Goal: Task Accomplishment & Management: Complete application form

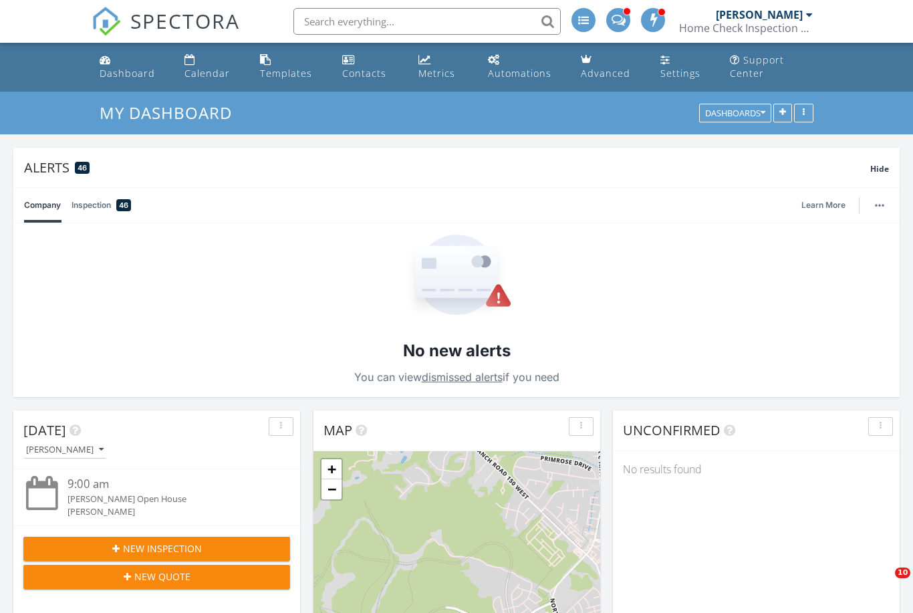
scroll to position [883, 0]
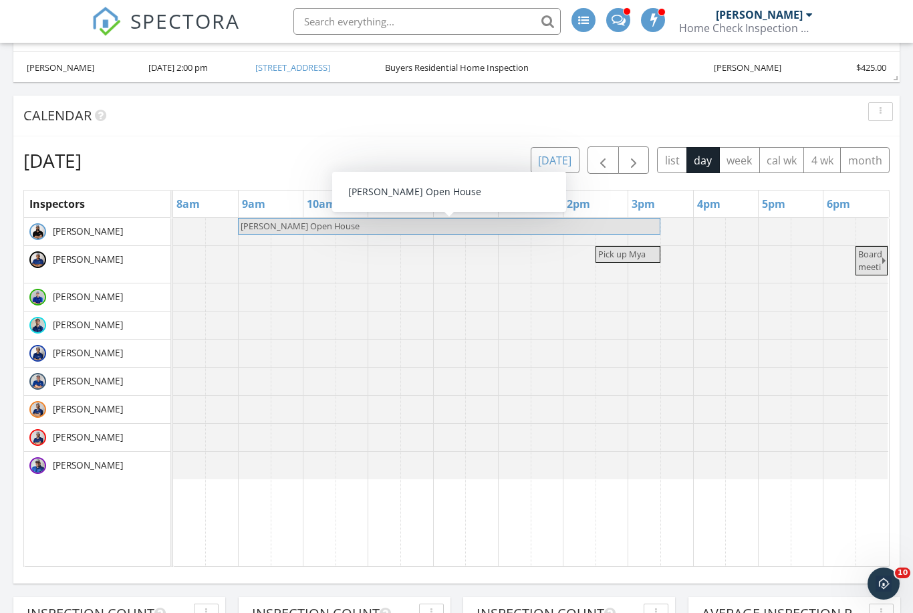
click at [565, 161] on button "[DATE]" at bounding box center [555, 160] width 49 height 26
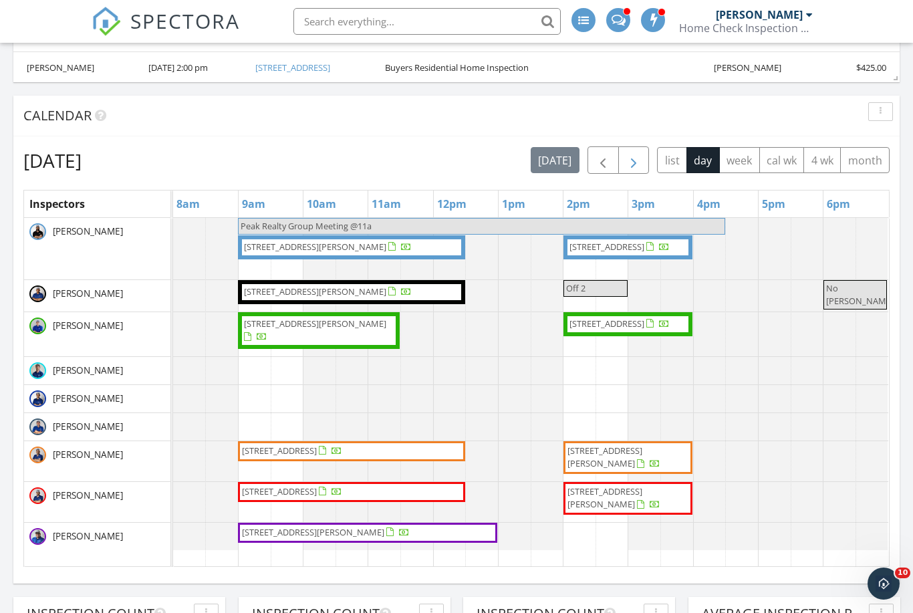
click at [633, 159] on span "button" at bounding box center [633, 160] width 16 height 16
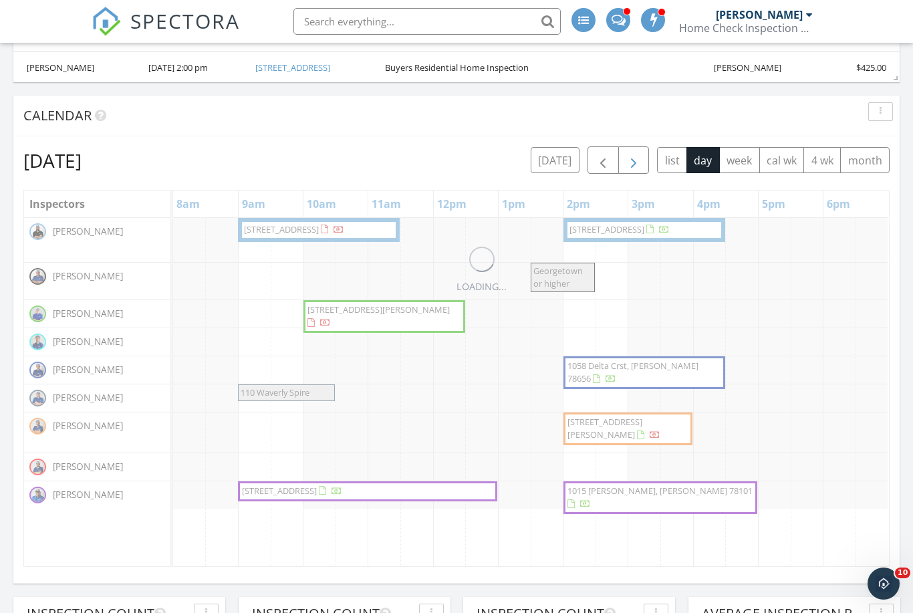
click at [633, 159] on span "button" at bounding box center [633, 160] width 16 height 16
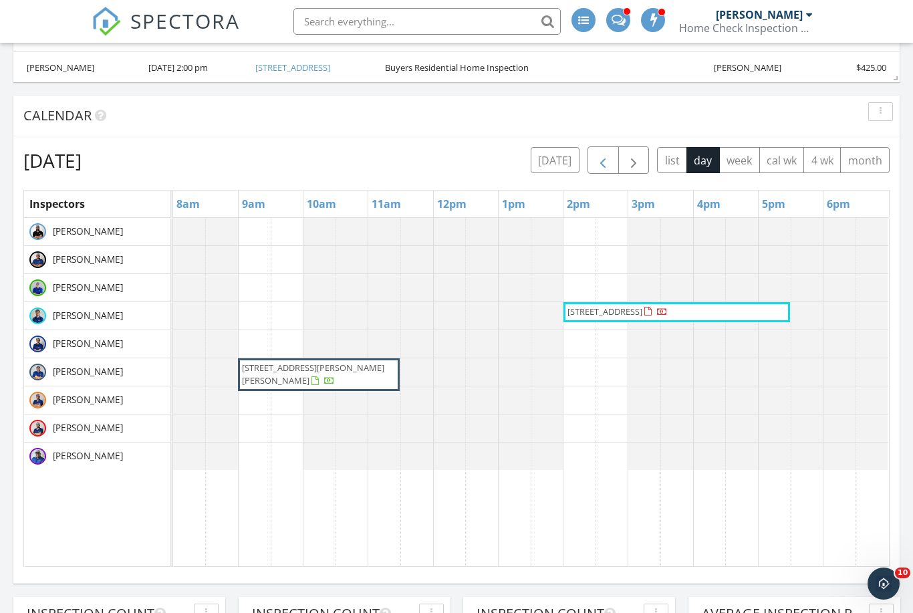
click at [605, 158] on span "button" at bounding box center [603, 160] width 16 height 16
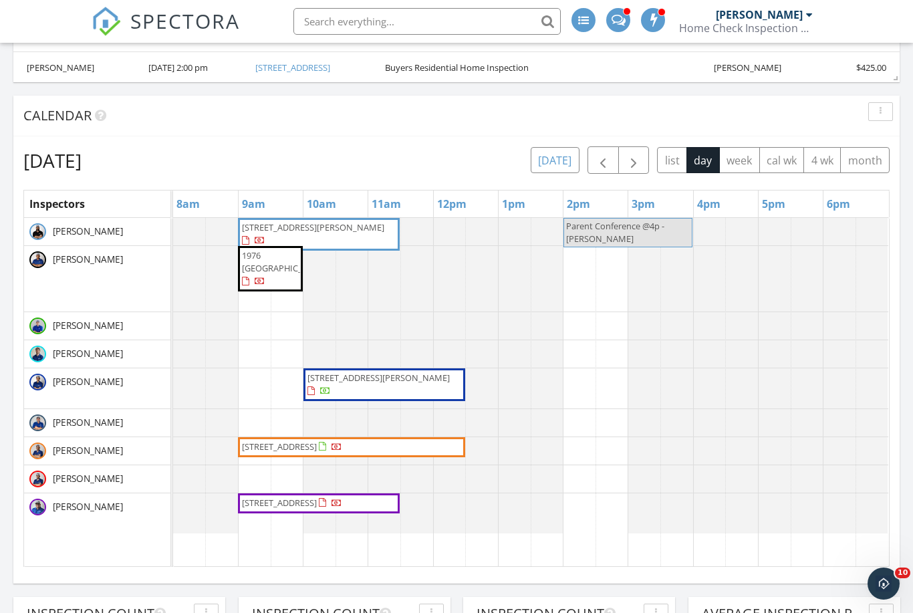
click at [569, 154] on button "today" at bounding box center [555, 160] width 49 height 26
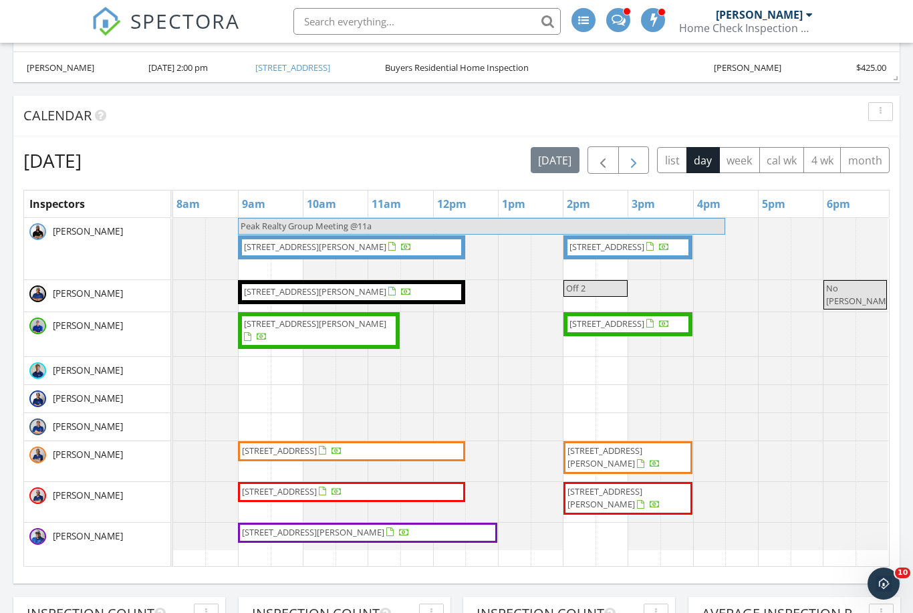
click at [633, 155] on span "button" at bounding box center [633, 160] width 16 height 16
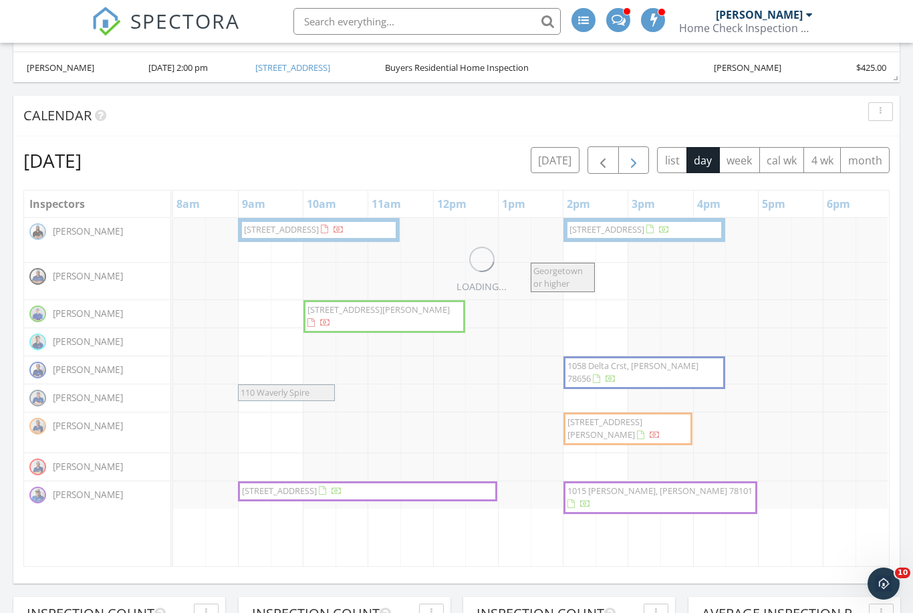
click at [633, 155] on span "button" at bounding box center [633, 160] width 16 height 16
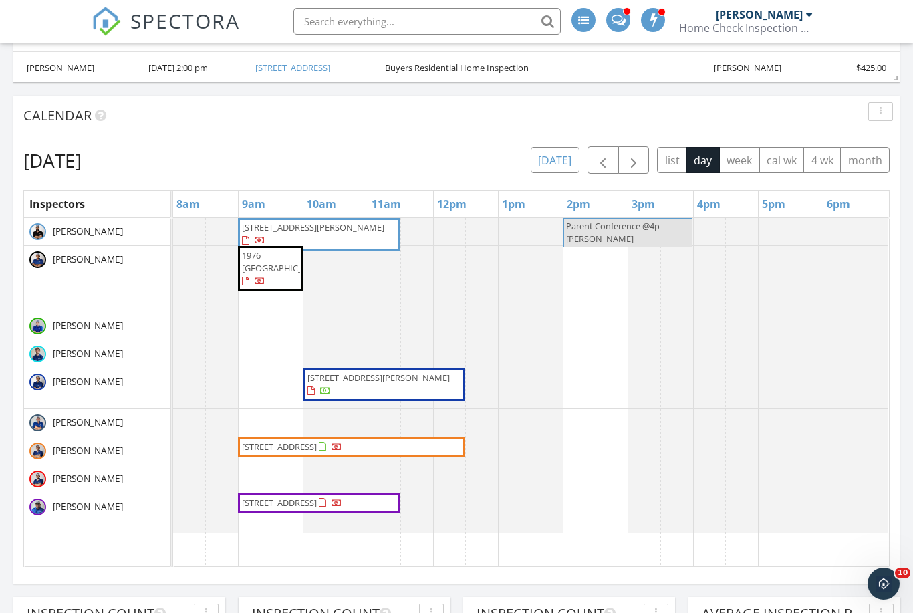
click at [561, 158] on button "today" at bounding box center [555, 160] width 49 height 26
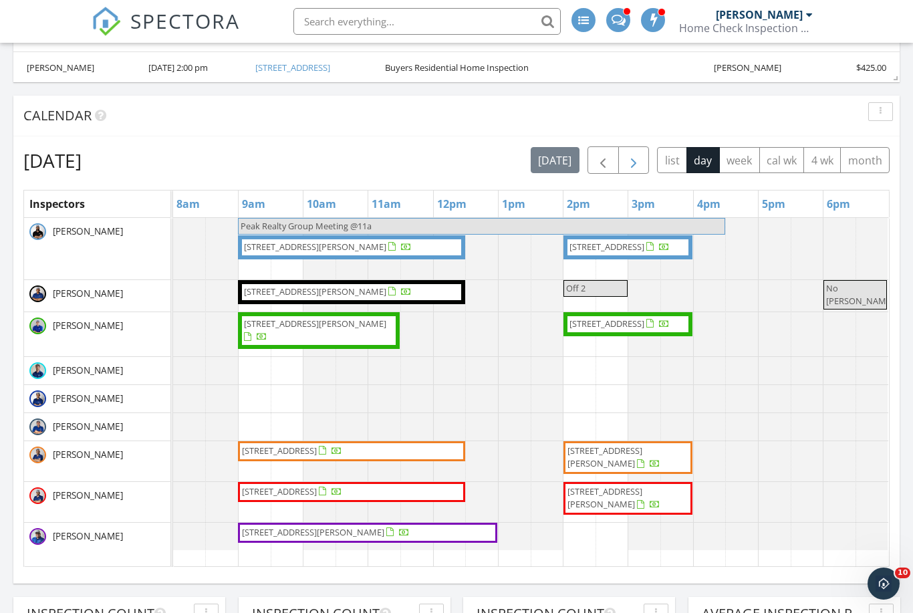
click at [626, 163] on span "button" at bounding box center [633, 160] width 16 height 16
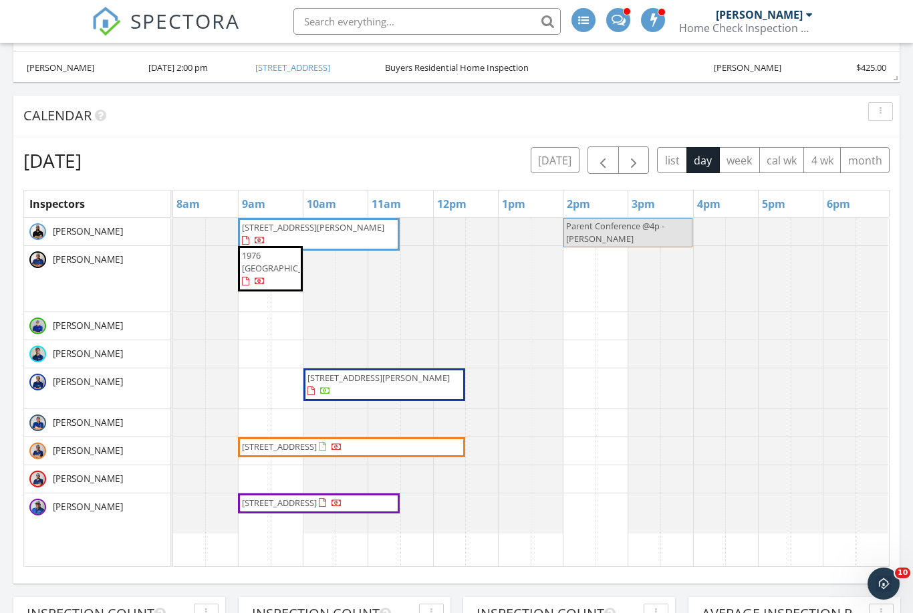
click at [525, 161] on div "Wednesday, October 1, 2025 today list day week cal wk 4 wk month" at bounding box center [456, 159] width 866 height 27
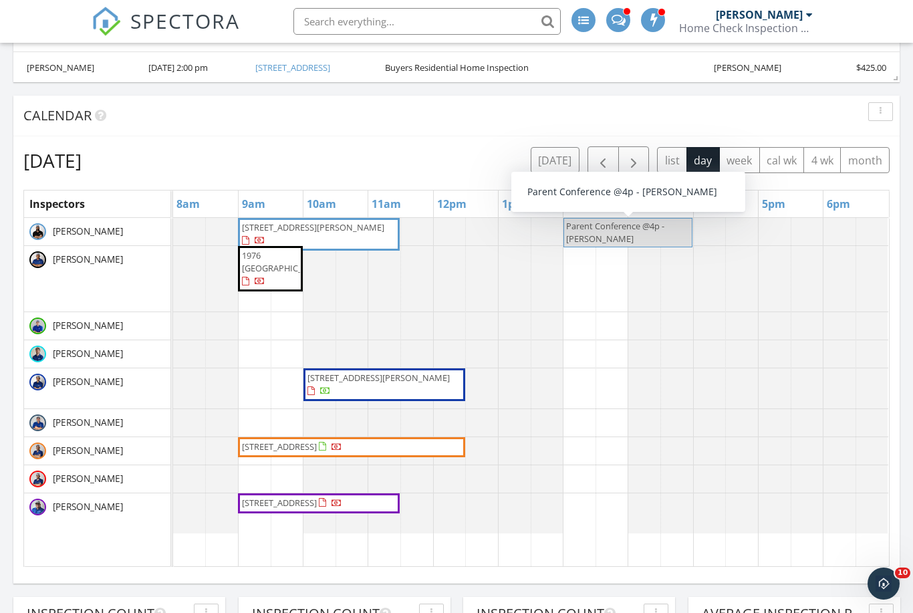
click at [522, 159] on div "Wednesday, October 1, 2025 today list day week cal wk 4 wk month" at bounding box center [456, 159] width 866 height 27
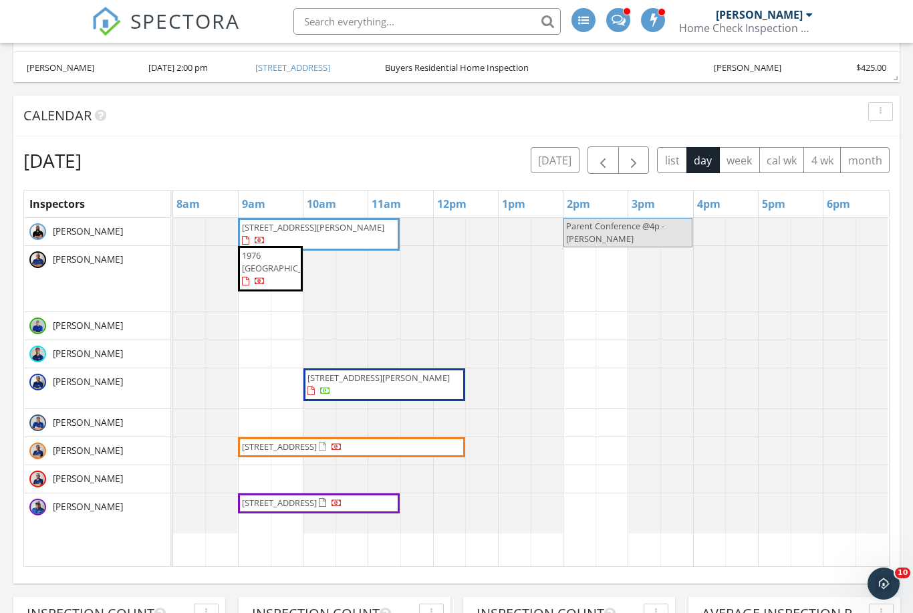
click at [525, 159] on div "Wednesday, October 1, 2025 today list day week cal wk 4 wk month" at bounding box center [456, 159] width 866 height 27
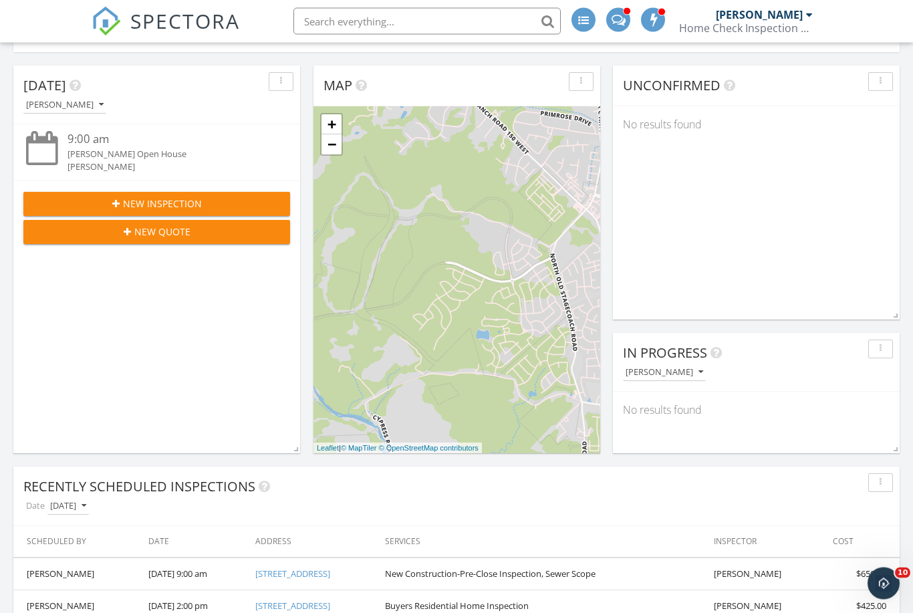
scroll to position [341, 0]
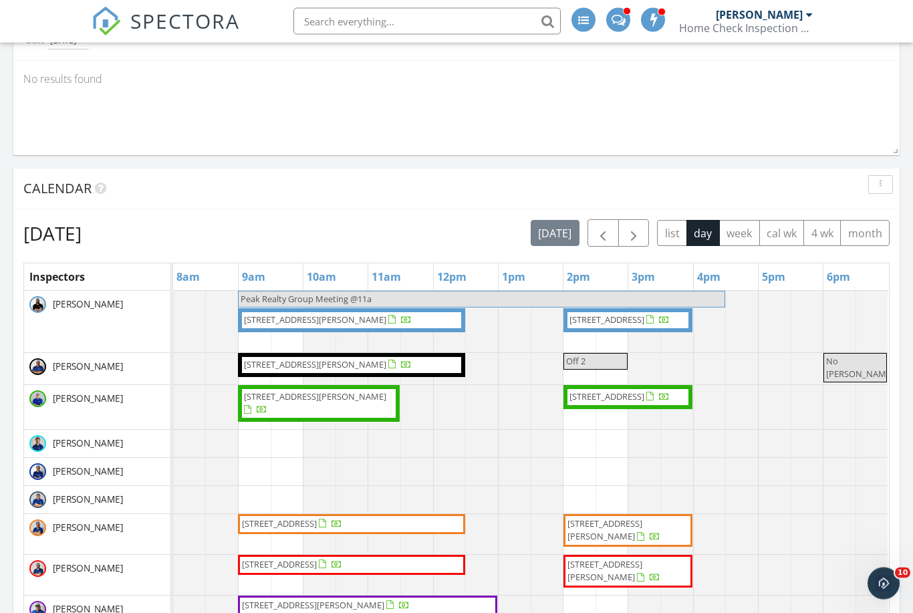
scroll to position [831, 0]
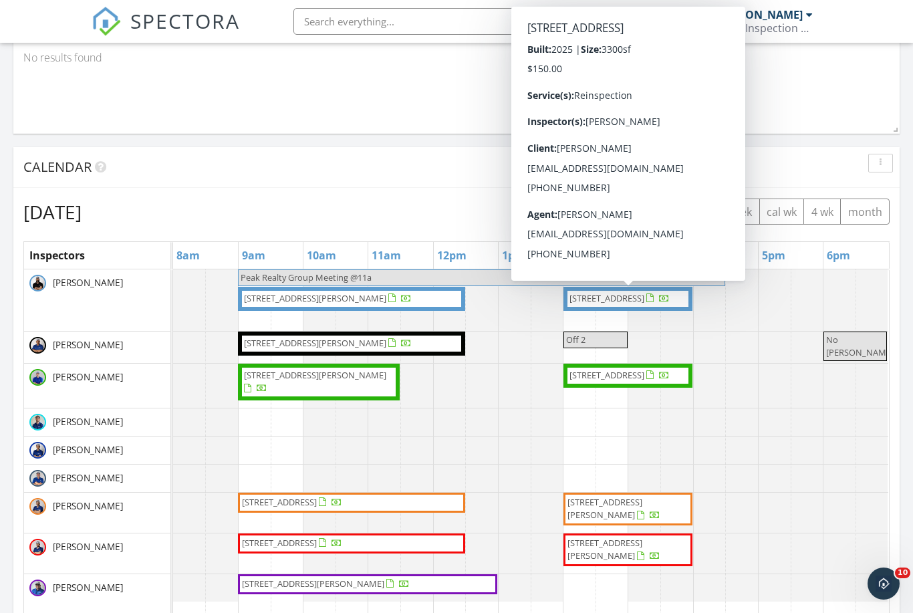
click at [637, 213] on span "button" at bounding box center [633, 212] width 16 height 16
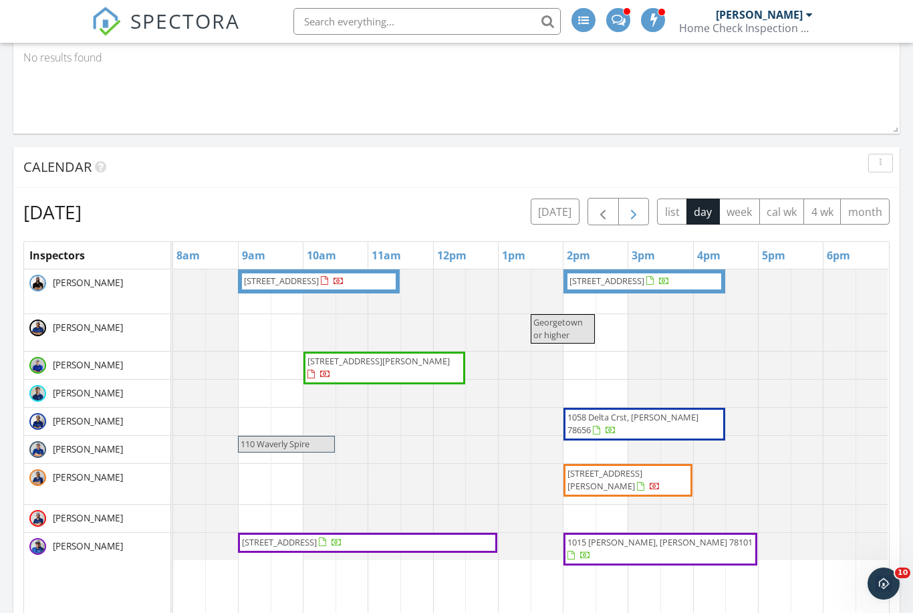
click at [637, 213] on span "button" at bounding box center [633, 212] width 16 height 16
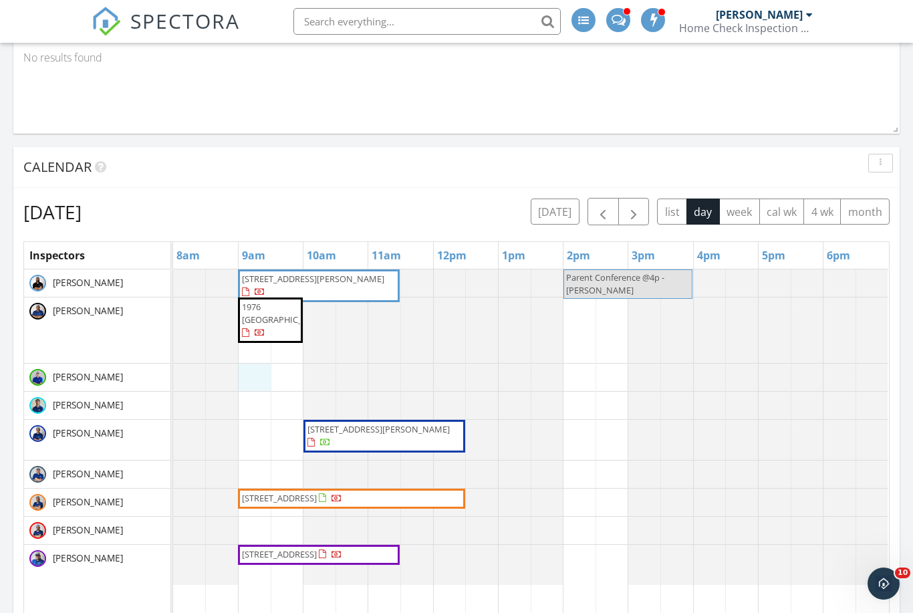
click at [255, 378] on div "626 Backstays Lp, Kyle 78740 Parent Conference @4p - Ellie 1976 Meridian Lp, Te…" at bounding box center [531, 443] width 716 height 349
click at [257, 345] on link "Event" at bounding box center [253, 342] width 69 height 21
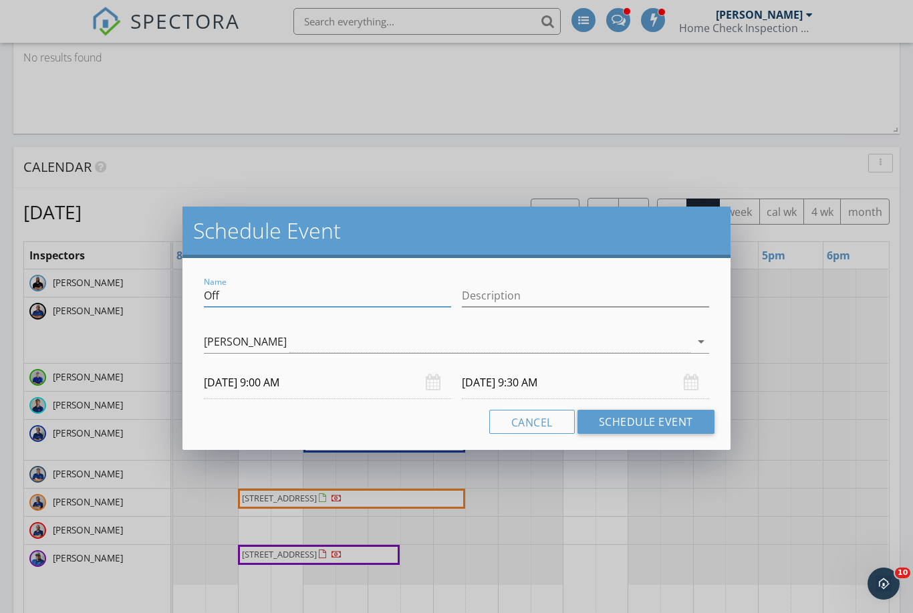
click at [269, 301] on input "Off" at bounding box center [327, 296] width 247 height 22
type input "O"
type input "Inspection"
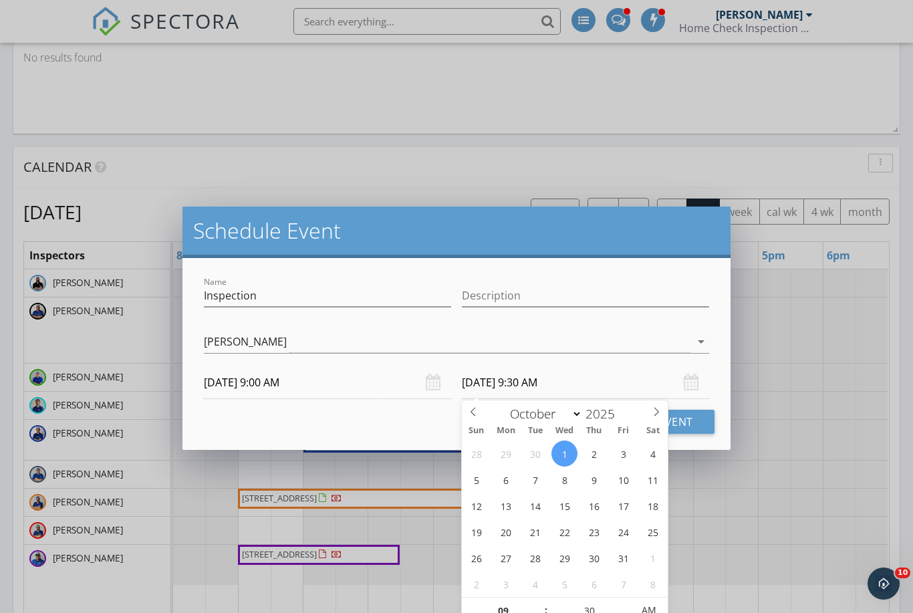
click at [535, 382] on input "10/01/2025 9:30 AM" at bounding box center [585, 382] width 247 height 33
type input "10"
type input "10/01/2025 10:30 AM"
click at [538, 604] on span at bounding box center [539, 603] width 9 height 13
type input "11"
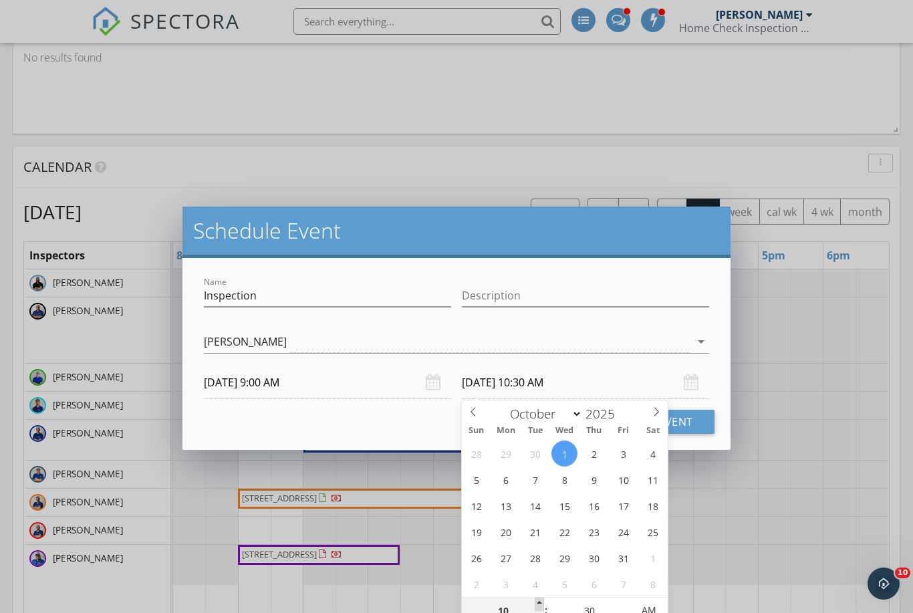
type input "10/01/2025 11:30 AM"
click at [538, 604] on span at bounding box center [539, 603] width 9 height 13
click at [687, 418] on button "Schedule Event" at bounding box center [645, 422] width 137 height 24
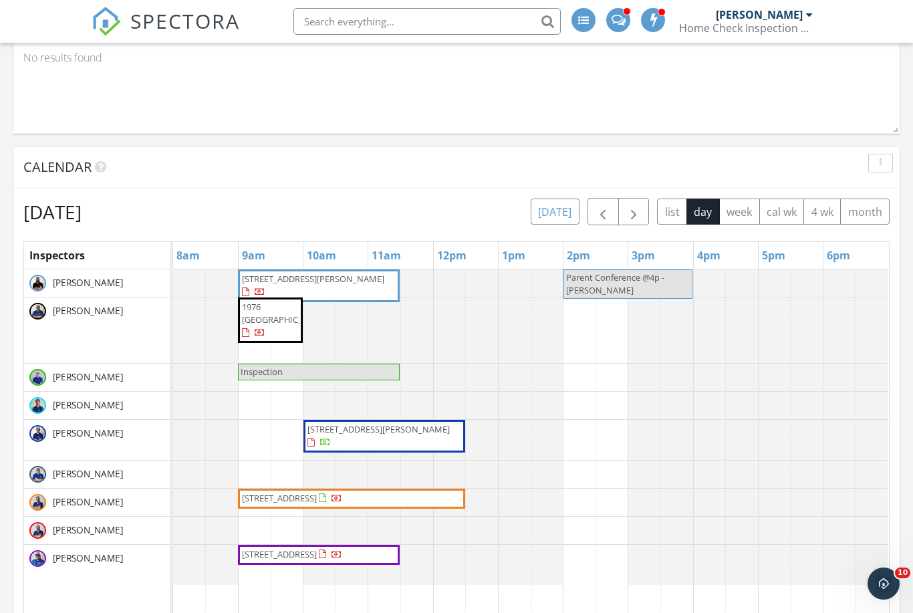
click at [561, 215] on button "[DATE]" at bounding box center [555, 211] width 49 height 26
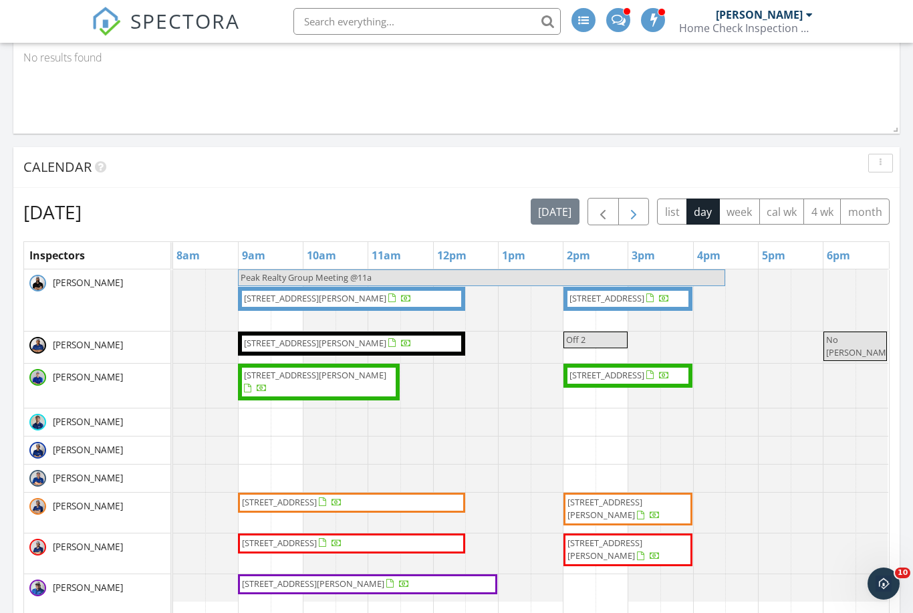
click at [636, 206] on span "button" at bounding box center [633, 212] width 16 height 16
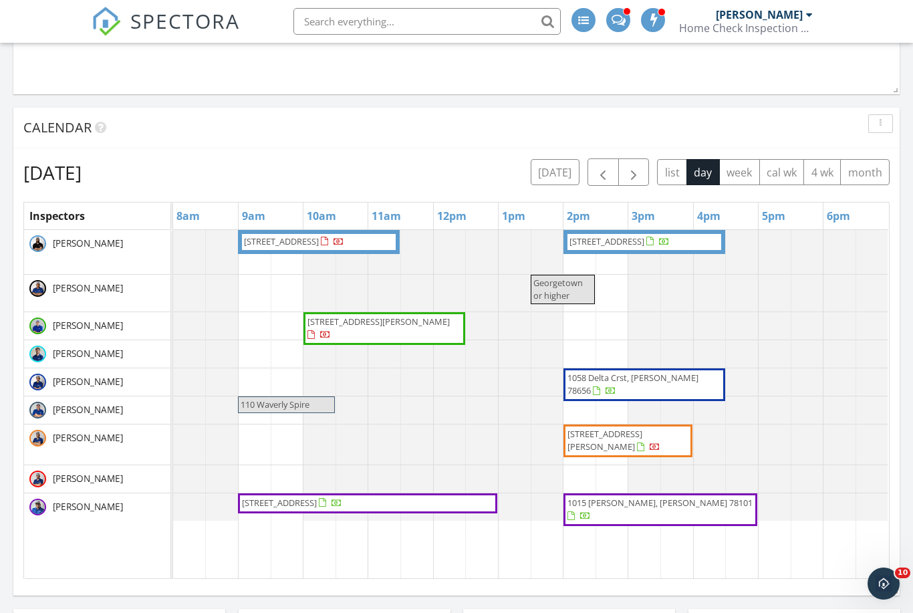
scroll to position [874, 0]
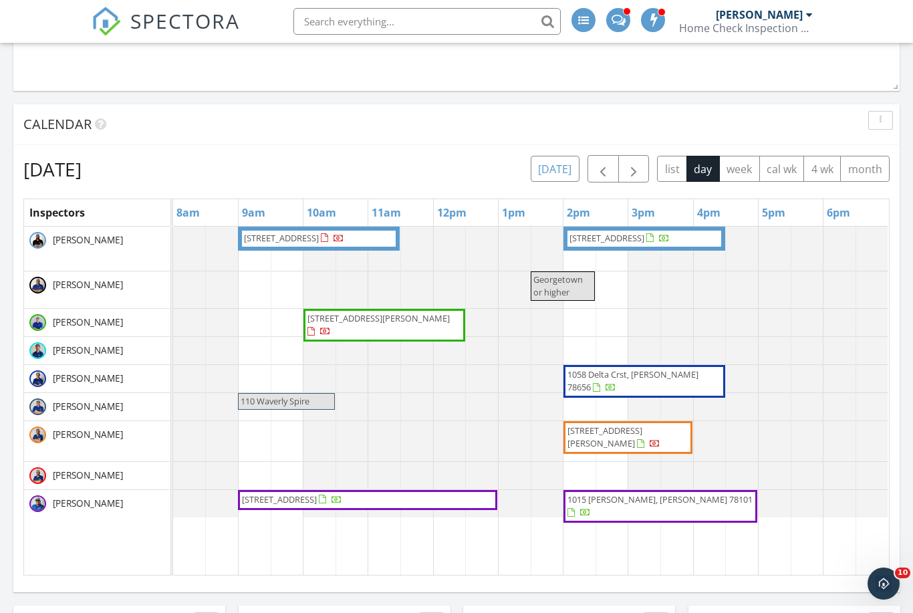
click at [557, 166] on button "[DATE]" at bounding box center [555, 169] width 49 height 26
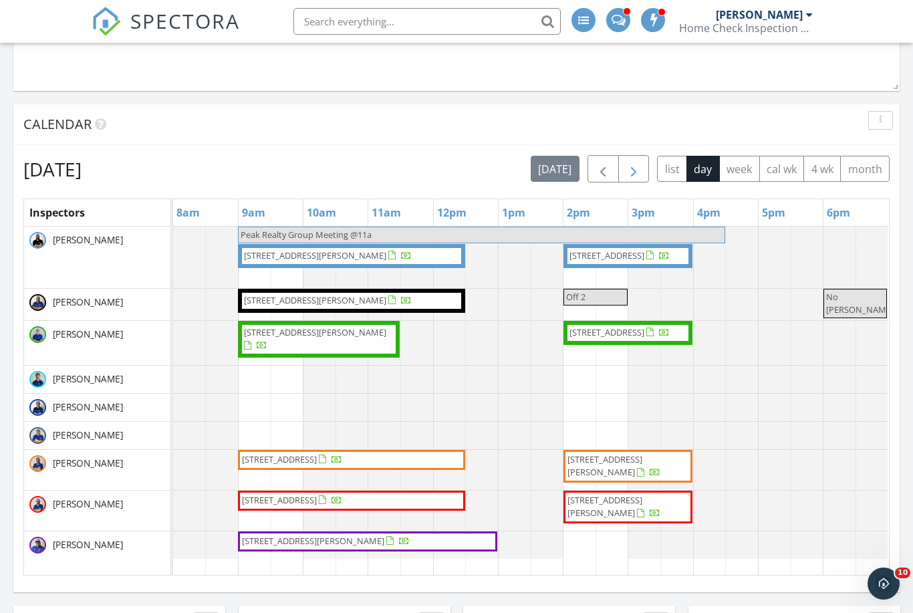
click at [637, 165] on span "button" at bounding box center [633, 169] width 16 height 16
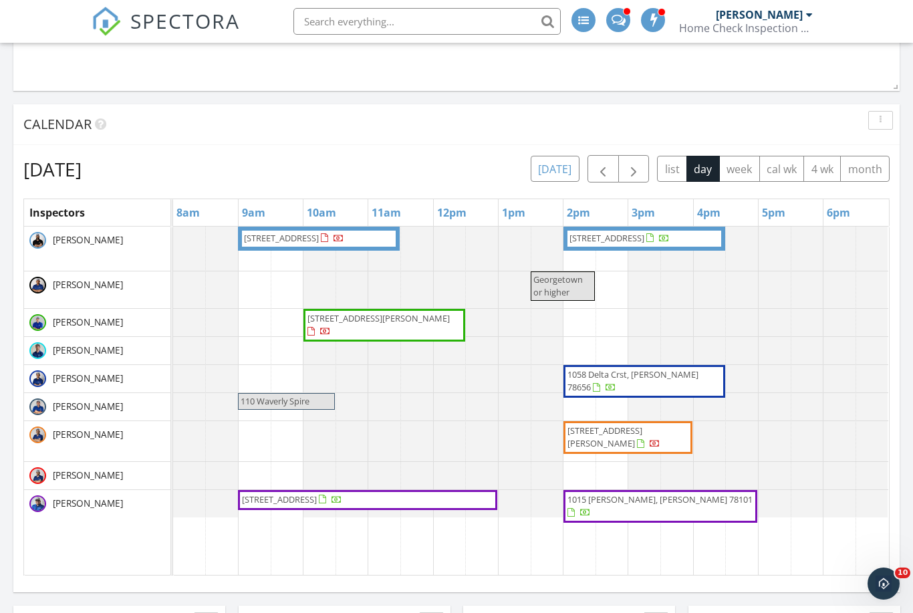
click at [558, 170] on button "[DATE]" at bounding box center [555, 169] width 49 height 26
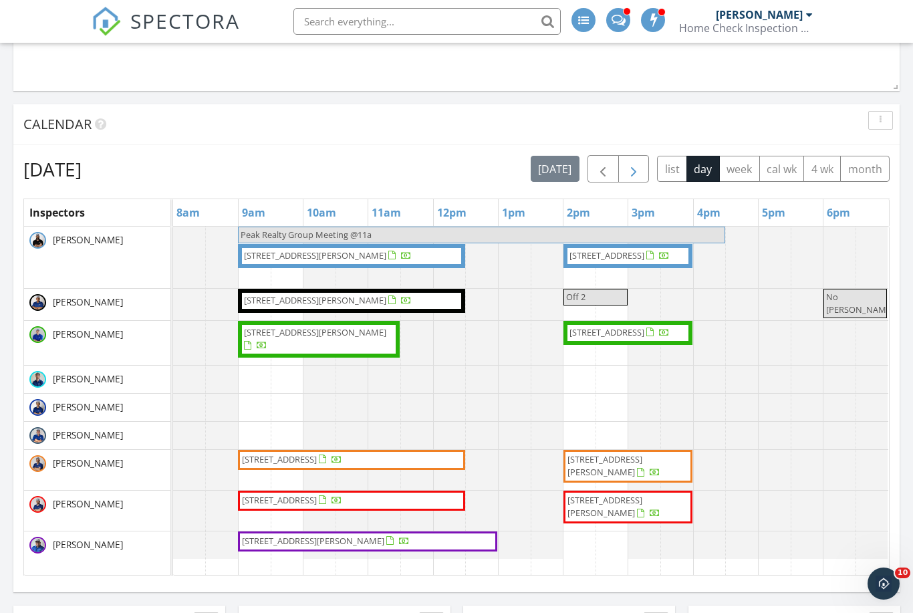
click at [633, 170] on span "button" at bounding box center [633, 169] width 16 height 16
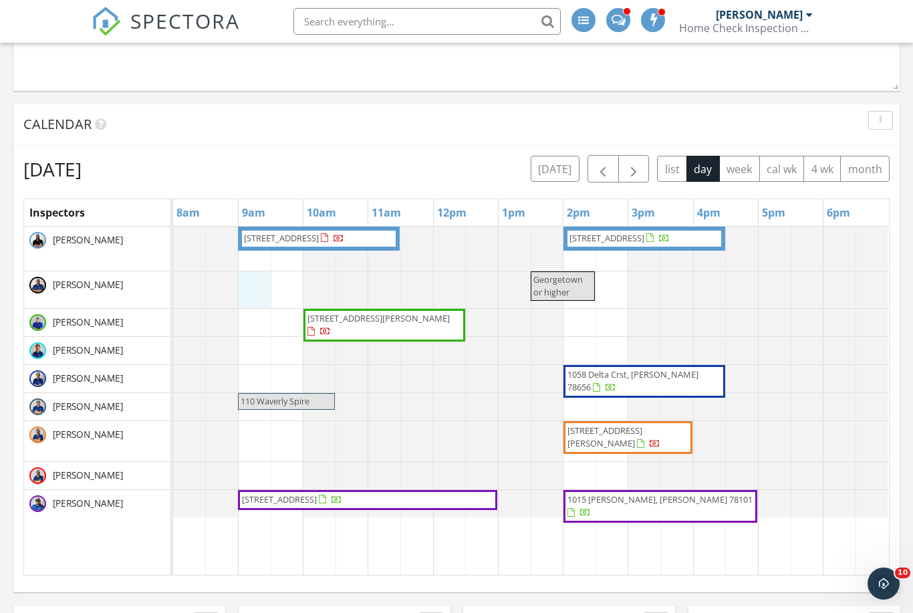
click at [253, 291] on div "2104 East Side Dr, Austin 78704 213 Virtus Bnd 25, Austin 78748 Georgetown or h…" at bounding box center [531, 401] width 716 height 349
click at [375, 180] on div "Tuesday, September 30, 2025 today list day week cal wk 4 wk month" at bounding box center [456, 168] width 866 height 27
click at [257, 292] on div "2104 East Side Dr, Austin 78704 213 Virtus Bnd 25, Austin 78748 Georgetown or h…" at bounding box center [531, 401] width 716 height 349
click at [271, 238] on link "Inspection" at bounding box center [253, 236] width 69 height 21
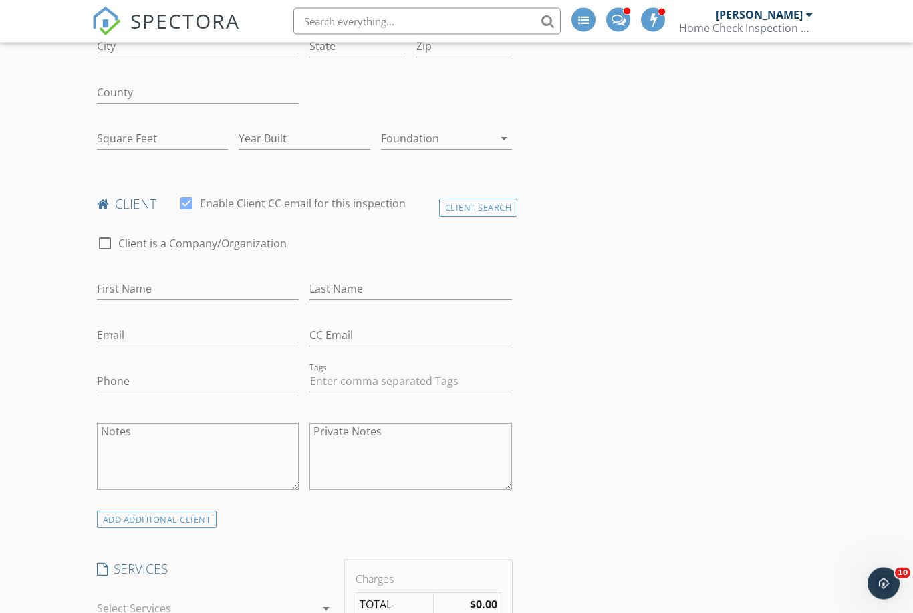
scroll to position [422, 0]
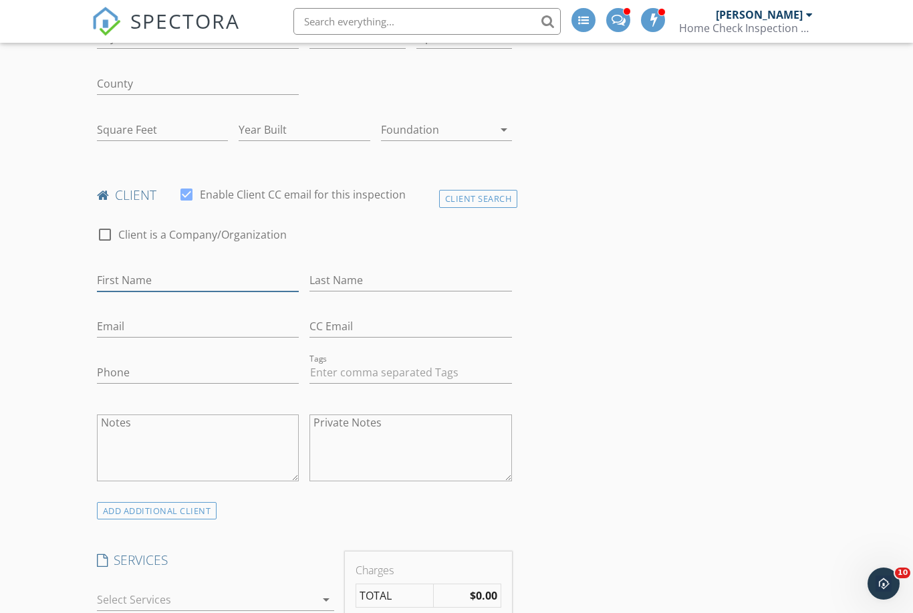
click at [198, 277] on input "First Name" at bounding box center [198, 280] width 202 height 22
drag, startPoint x: 110, startPoint y: 281, endPoint x: 118, endPoint y: 281, distance: 8.7
click at [110, 281] on input "Sydney" at bounding box center [198, 281] width 202 height 22
type input "[PERSON_NAME]"
type input "Olivares"
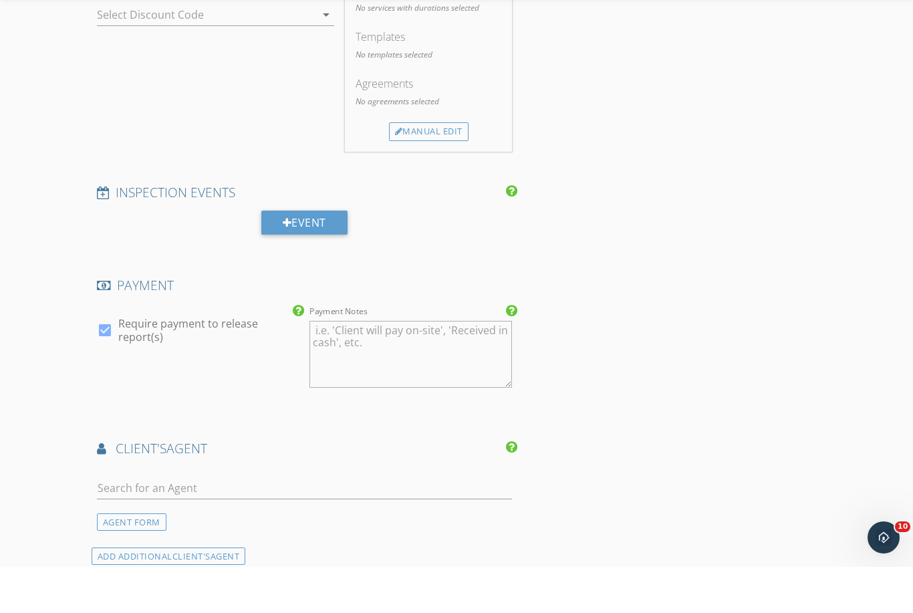
scroll to position [1013, 0]
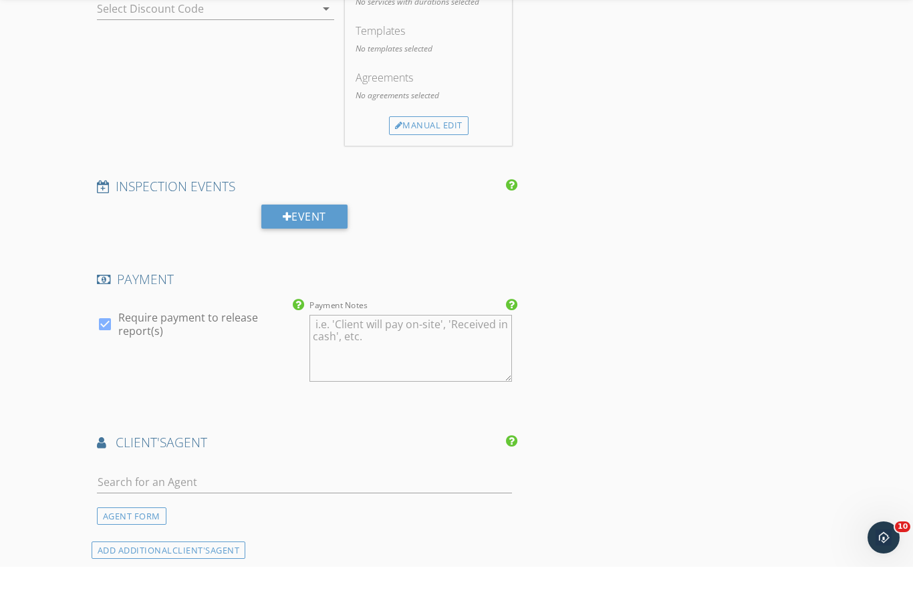
type input "sid.olivares@gmail.com"
click at [192, 517] on input "text" at bounding box center [304, 528] width 415 height 22
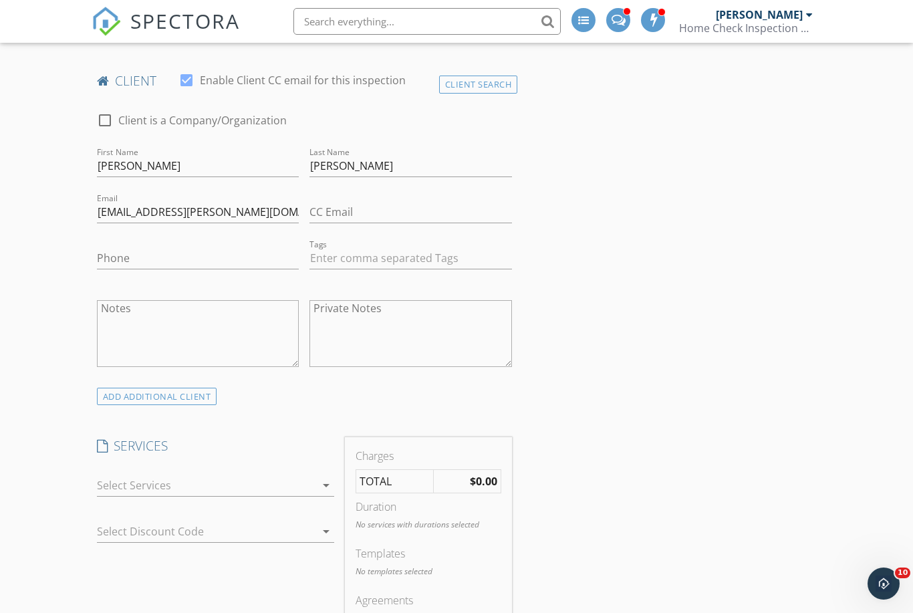
scroll to position [524, 0]
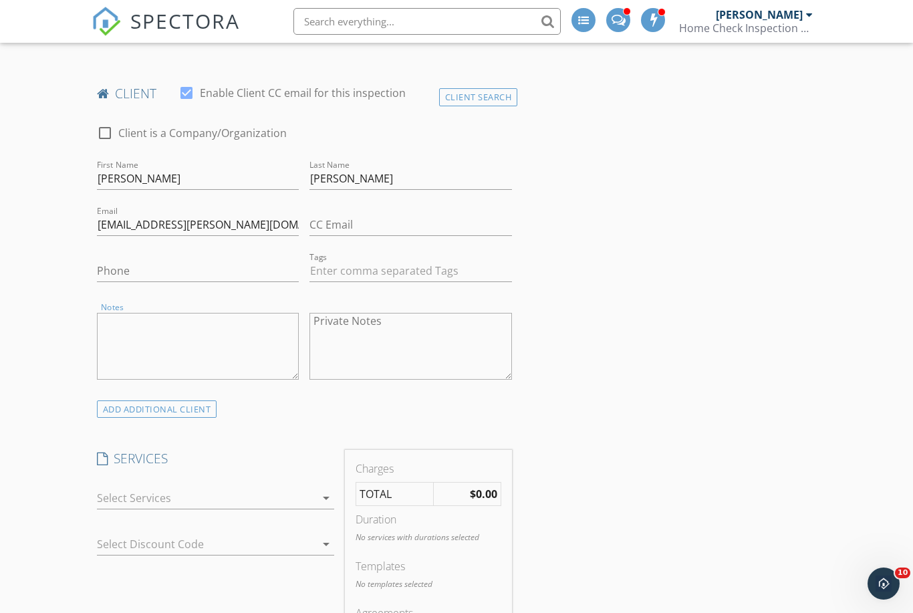
click at [168, 317] on textarea "Notes" at bounding box center [198, 346] width 202 height 67
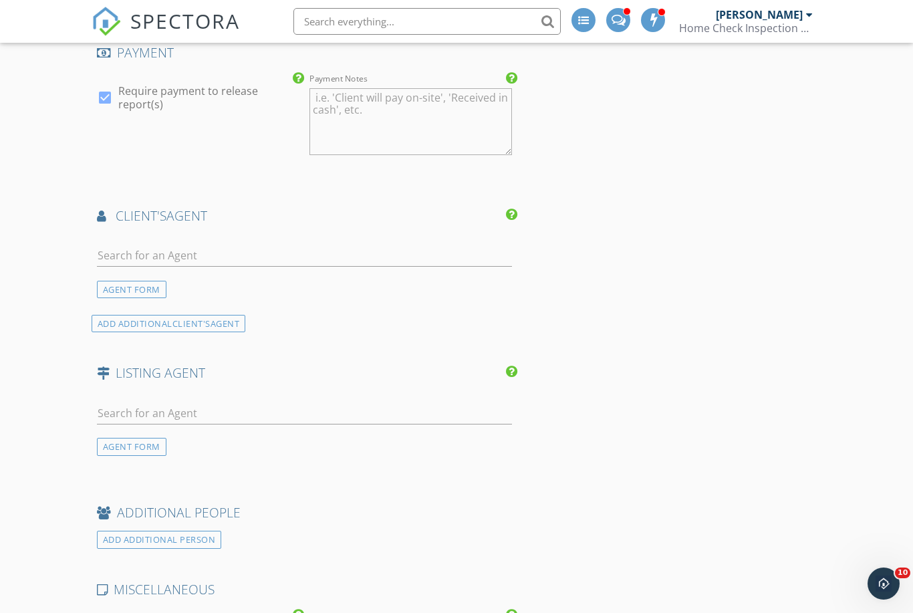
scroll to position [1222, 0]
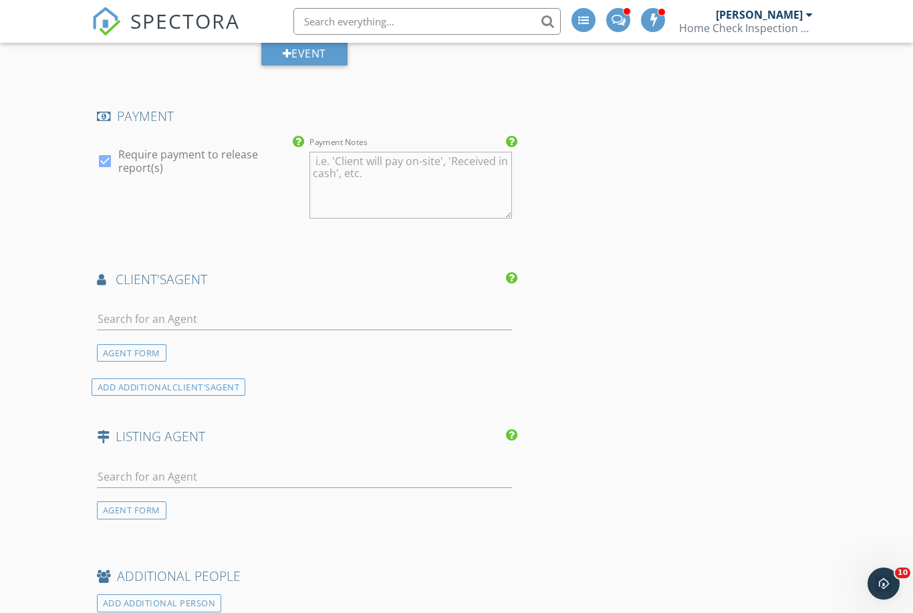
type textarea "[PERSON_NAME]"
click at [218, 319] on input "text" at bounding box center [304, 319] width 415 height 22
type input "[PERSON_NAME]"
click at [228, 342] on div "No results found. Click to add a new Agent" at bounding box center [203, 349] width 201 height 16
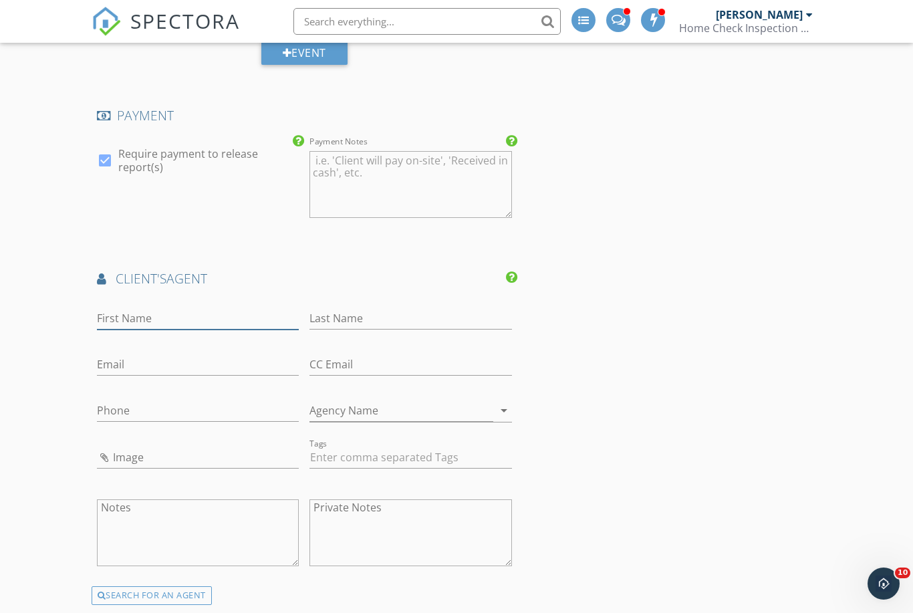
click at [163, 324] on input "First Name" at bounding box center [198, 318] width 202 height 22
type input "Sidne"
type input "Olivares"
click at [166, 324] on input "Sidne" at bounding box center [198, 319] width 202 height 22
type input "[PERSON_NAME]"
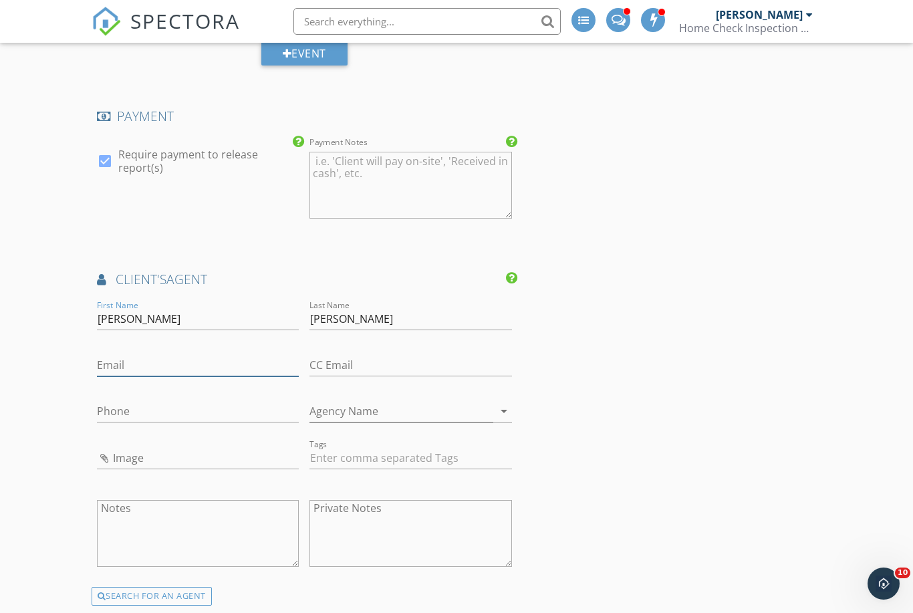
click at [150, 360] on input "Email" at bounding box center [198, 365] width 202 height 22
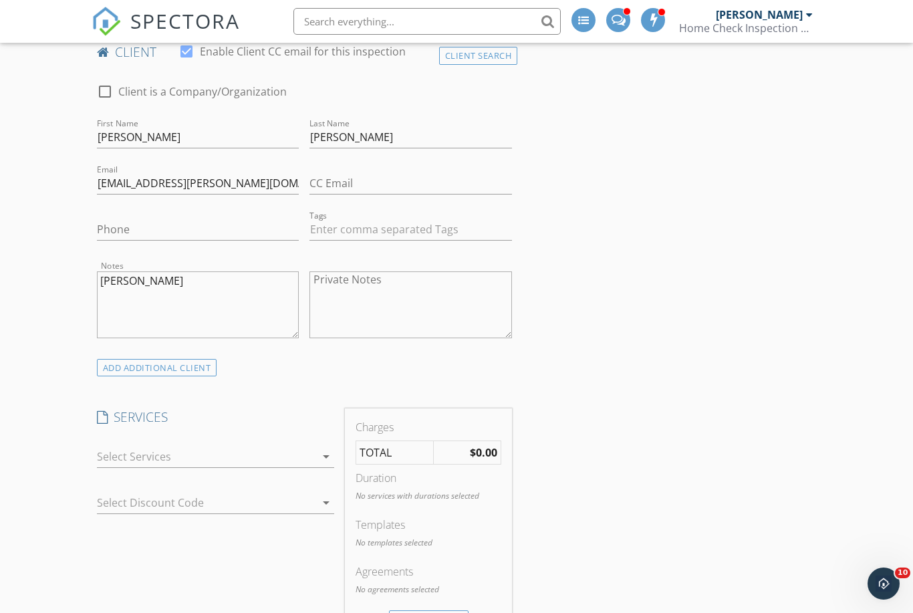
scroll to position [540, 0]
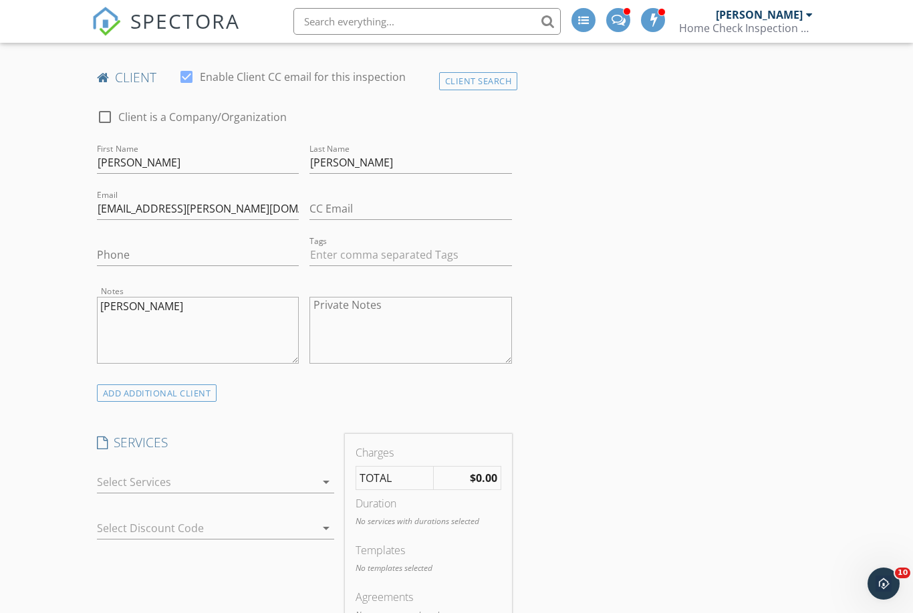
type input "sid.olivares"
click at [161, 325] on textarea "[PERSON_NAME]" at bounding box center [198, 330] width 202 height 67
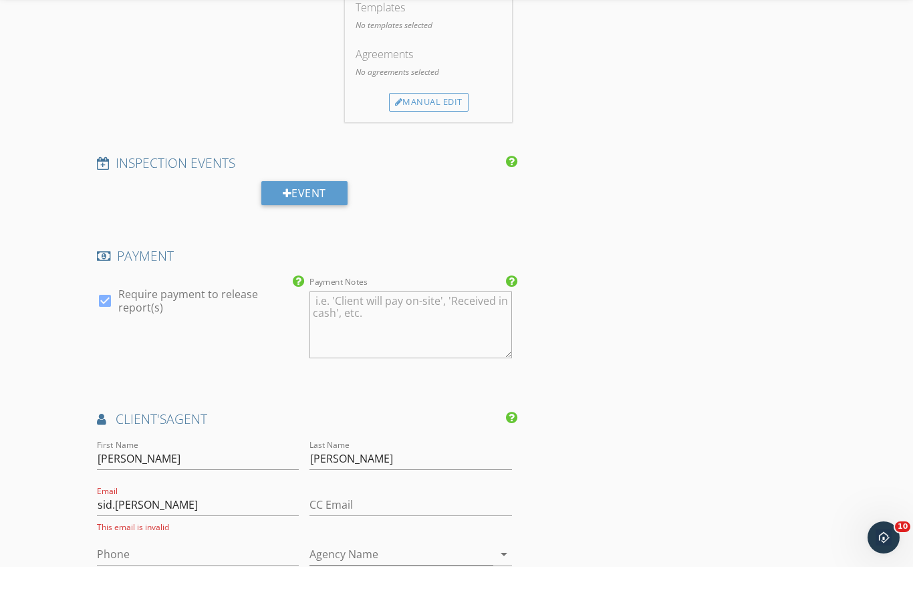
scroll to position [1158, 0]
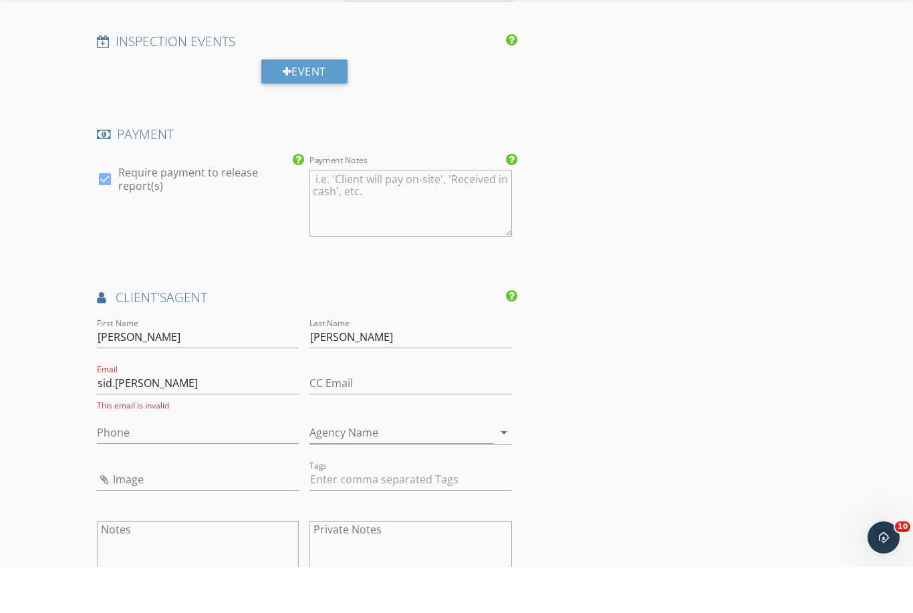
type textarea "Roberto Nunez rob.nunez@outlook.com"
click at [228, 418] on input "sid.olivares" at bounding box center [198, 429] width 202 height 22
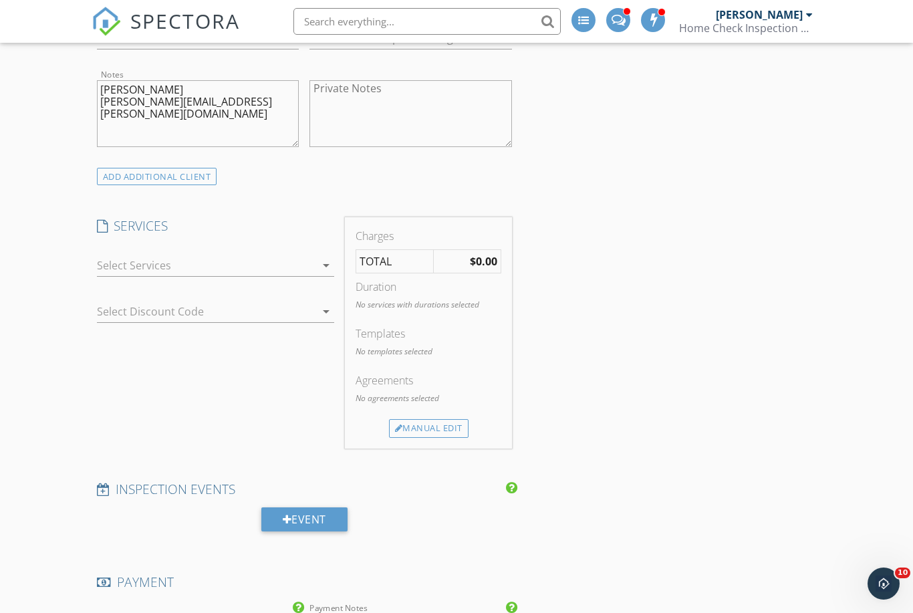
scroll to position [596, 0]
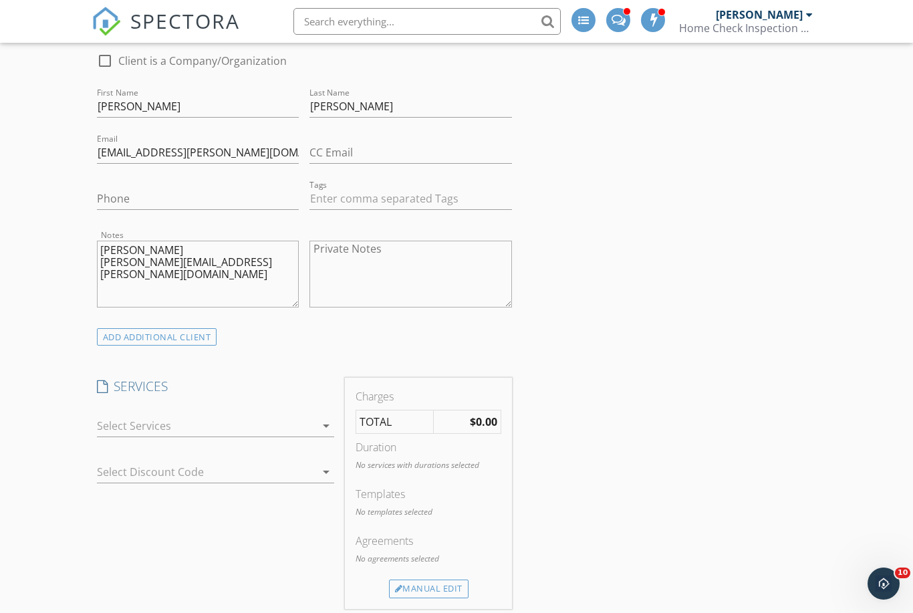
type input "sid.olivares@gmail.com"
click at [166, 293] on textarea "Roberto Nunez rob.nunez@outlook.com" at bounding box center [198, 274] width 202 height 67
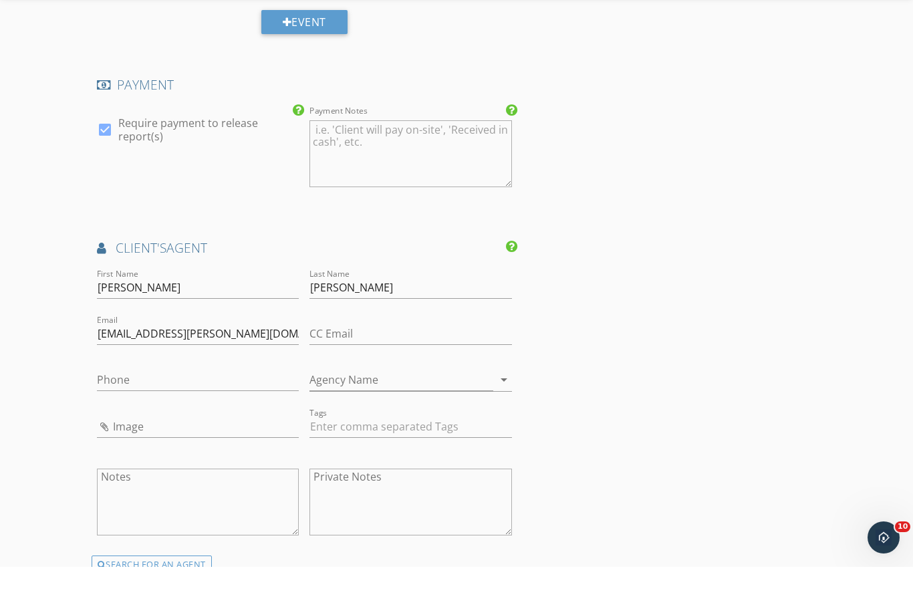
scroll to position [1214, 0]
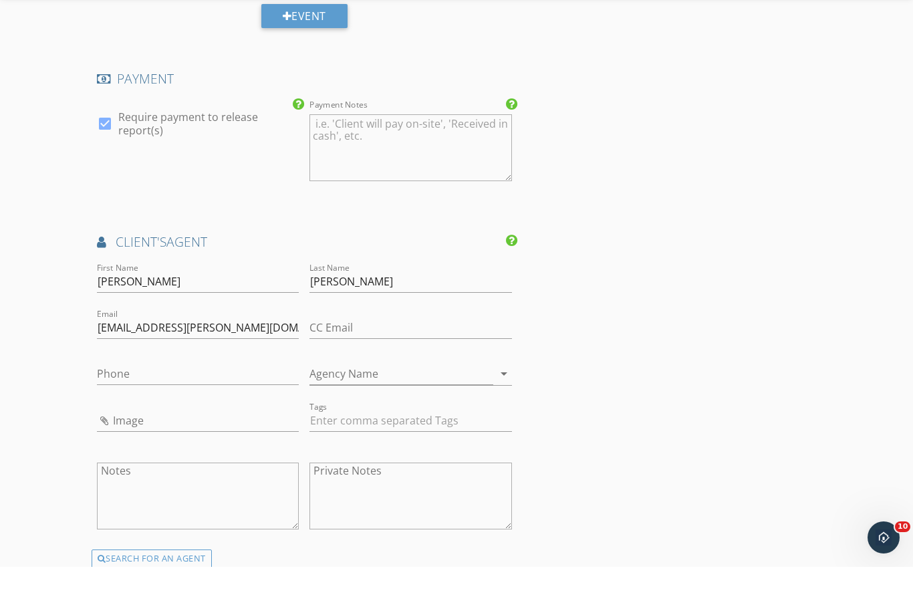
type textarea "Roberto Nunez rob.nunez@outlook.com 5122303093"
click at [343, 409] on input "Agency Name" at bounding box center [401, 420] width 184 height 22
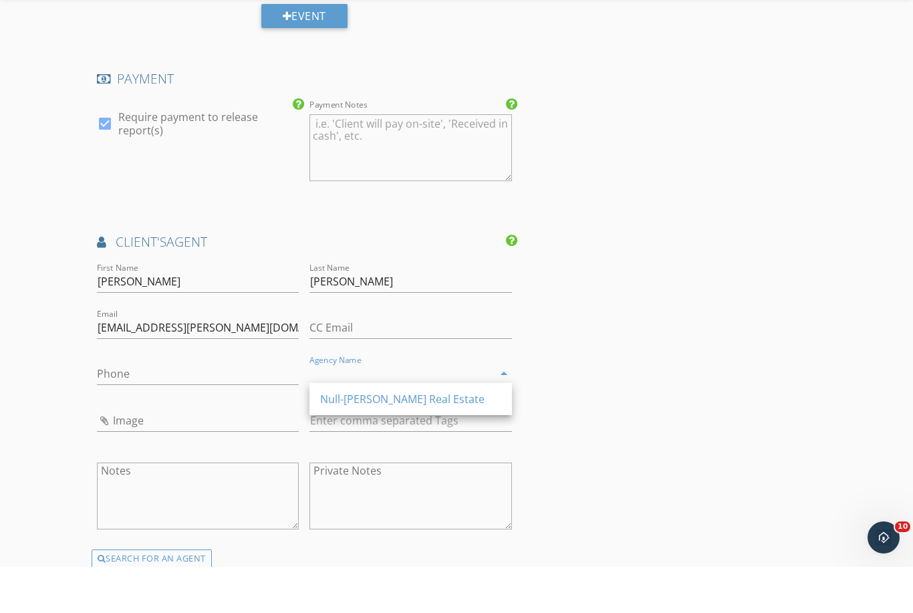
click at [358, 409] on input "Agency Name" at bounding box center [401, 420] width 184 height 22
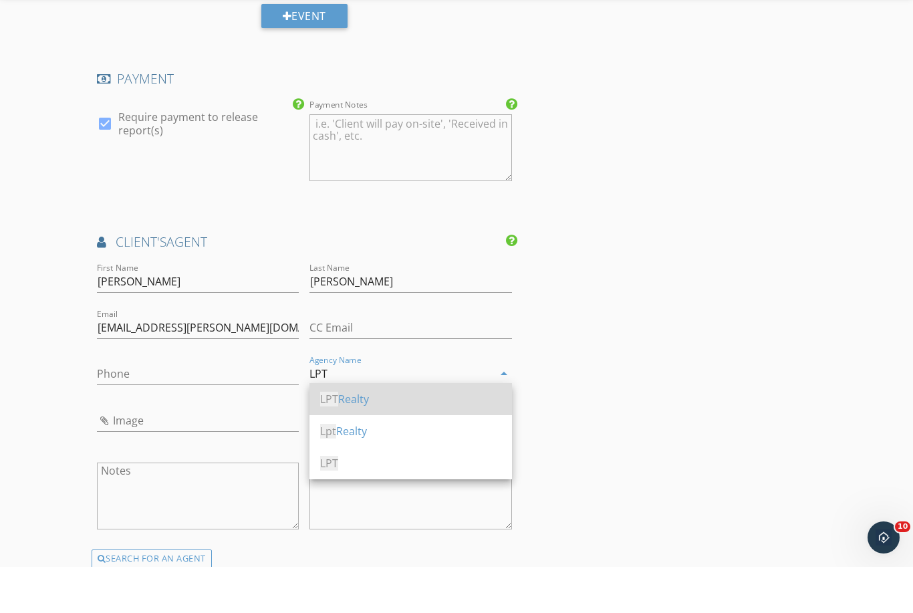
click at [364, 437] on div "LPT Realty" at bounding box center [410, 445] width 181 height 16
type input "LPT Realty"
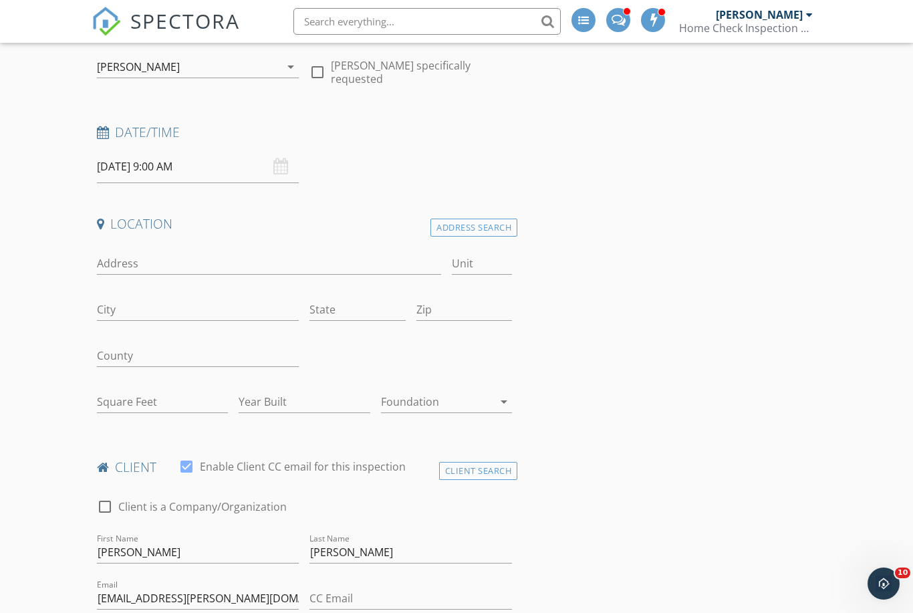
scroll to position [148, 0]
click at [151, 255] on input "Address" at bounding box center [269, 266] width 344 height 22
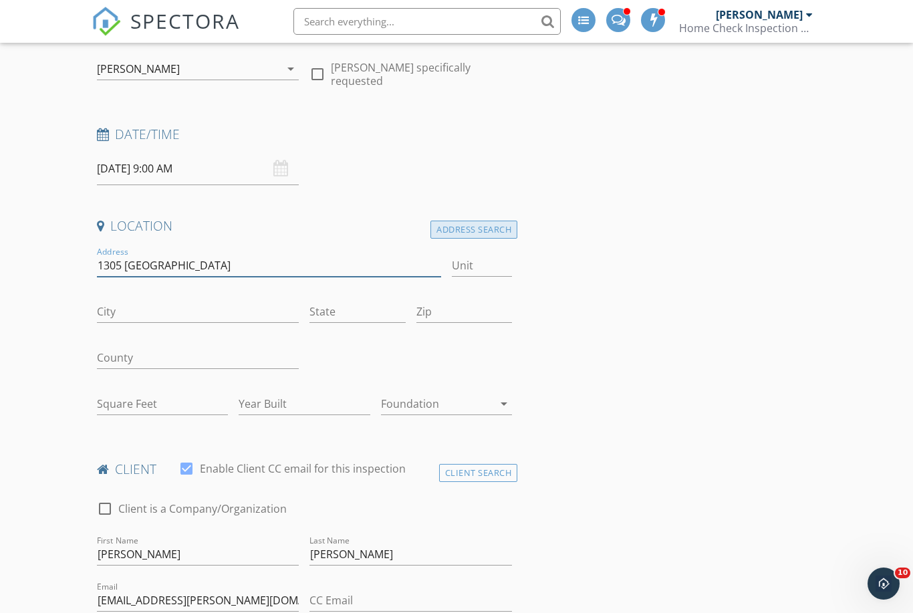
type input "1305 Larkspur"
click at [460, 221] on div "Address Search" at bounding box center [473, 230] width 87 height 18
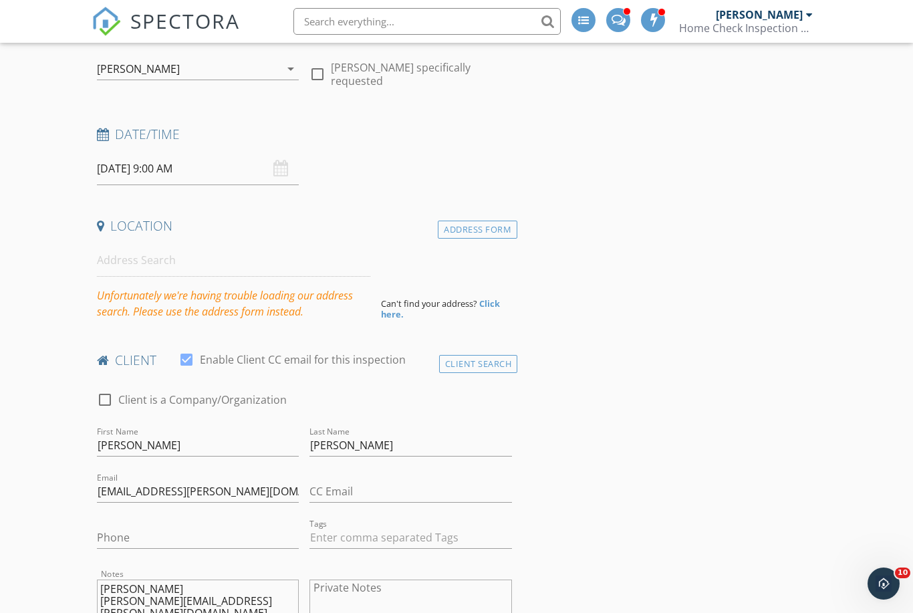
scroll to position [149, 0]
click at [487, 222] on div "Address Form" at bounding box center [478, 229] width 80 height 18
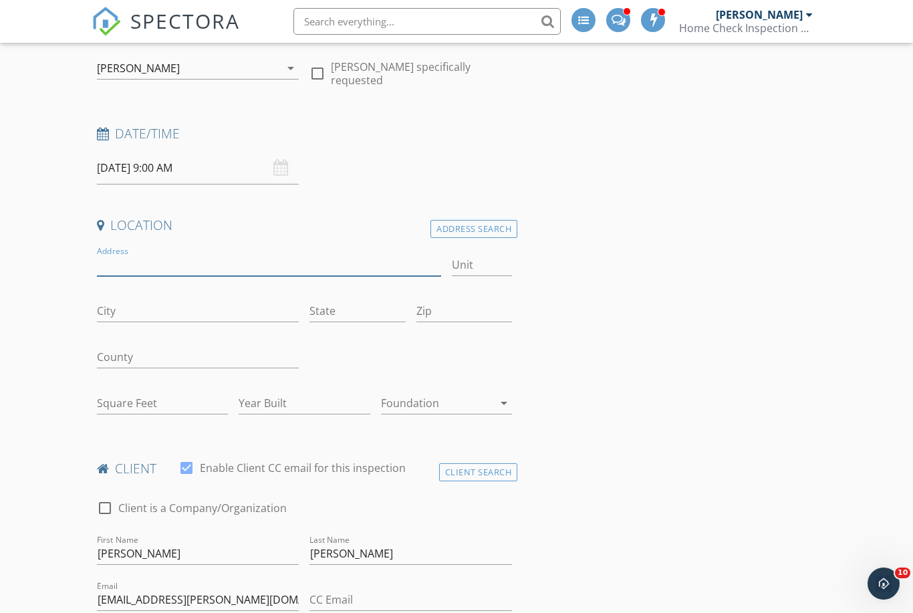
click at [185, 264] on input "Address" at bounding box center [269, 265] width 344 height 22
type input "1305 Larkspur Rd."
type input "Austin"
type input "TX"
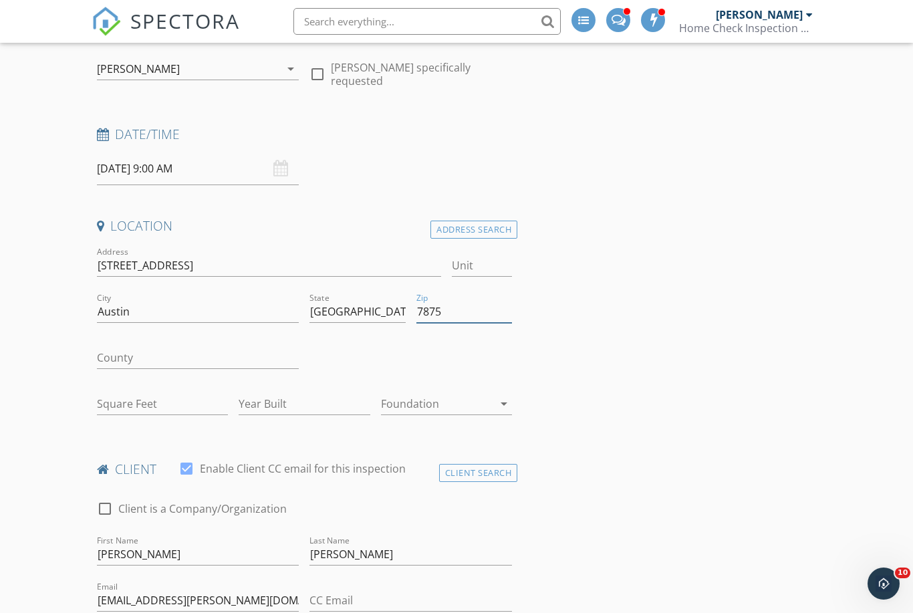
type input "78758"
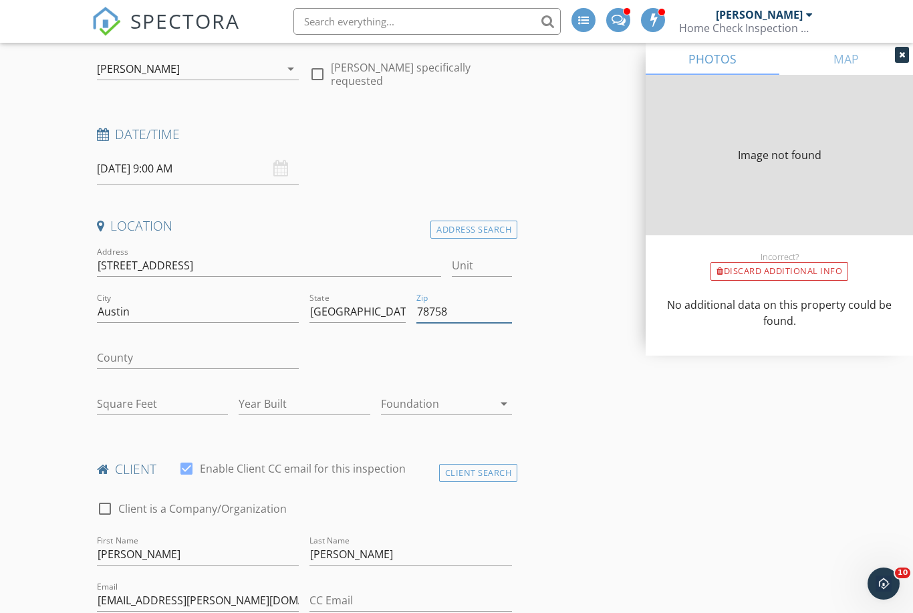
type input "1278"
type input "1963"
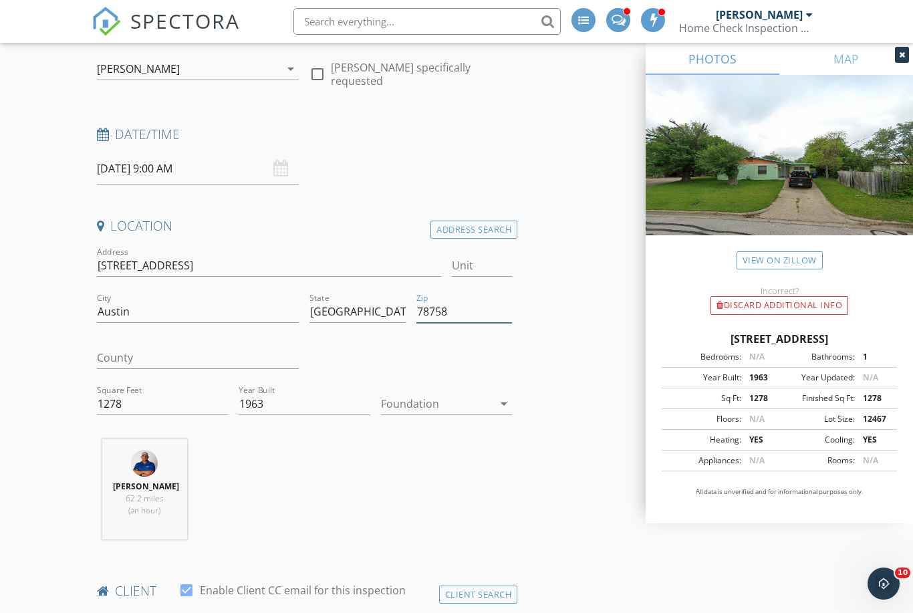
type input "78758"
click at [412, 403] on div at bounding box center [437, 403] width 112 height 21
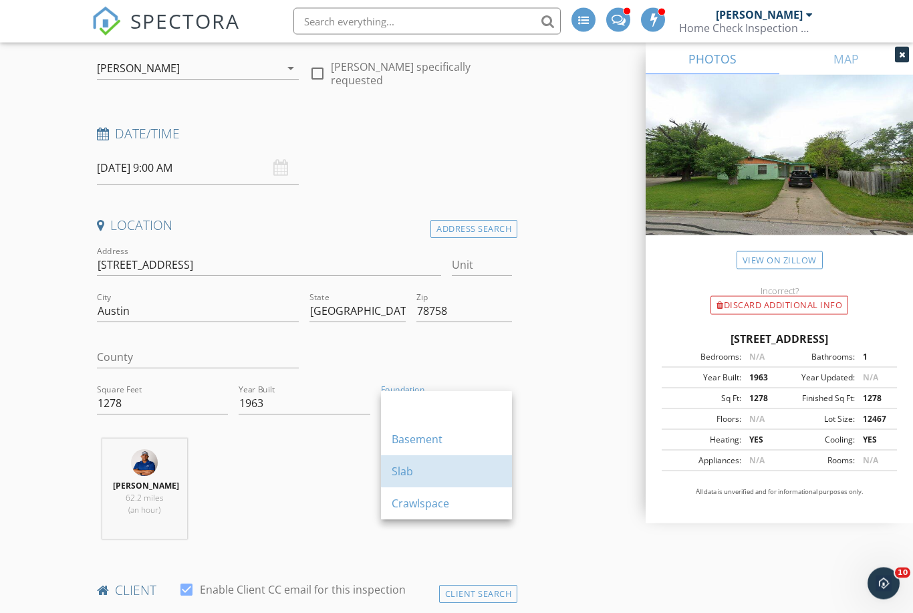
scroll to position [149, 0]
click at [401, 475] on div "Slab" at bounding box center [447, 471] width 110 height 16
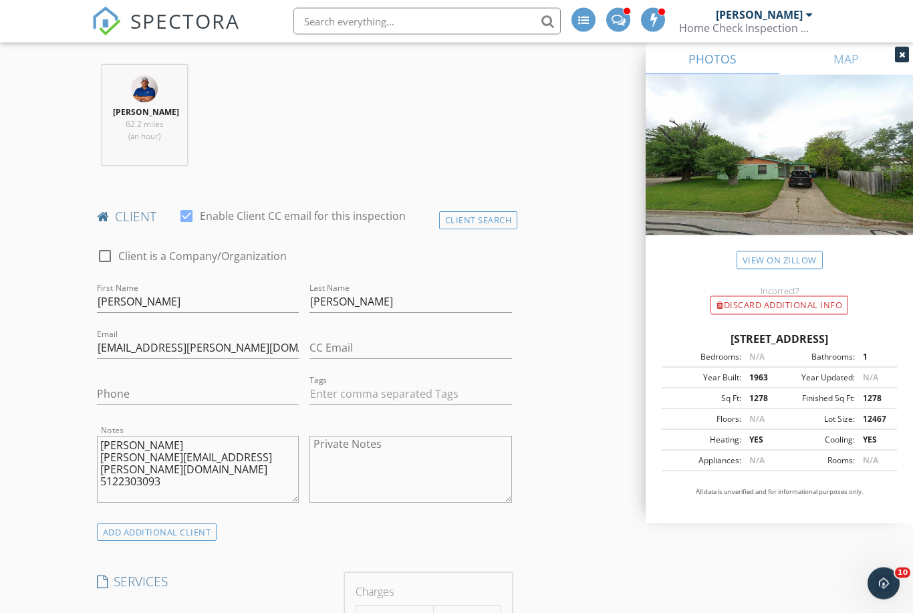
scroll to position [523, 0]
click at [200, 296] on input "Sidney" at bounding box center [198, 302] width 202 height 22
type input "S"
type input "Roberto"
type input "O"
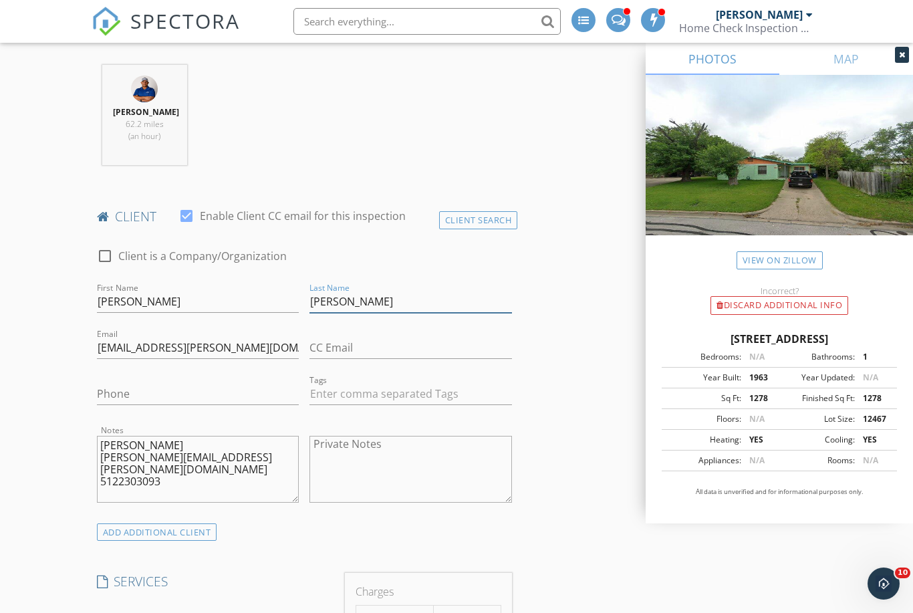
type input "Nunez"
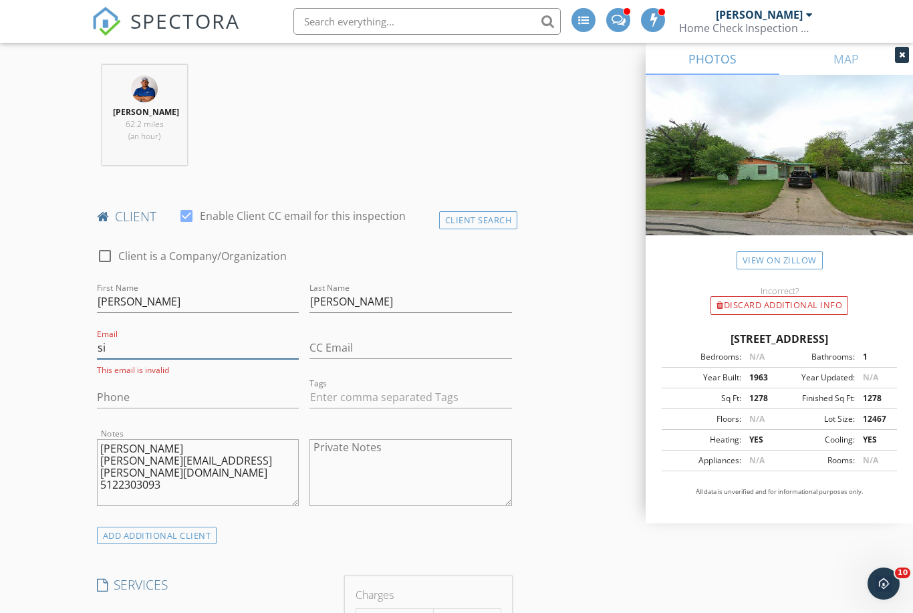
type input "s"
type input "Rob.nunez@outlook.com"
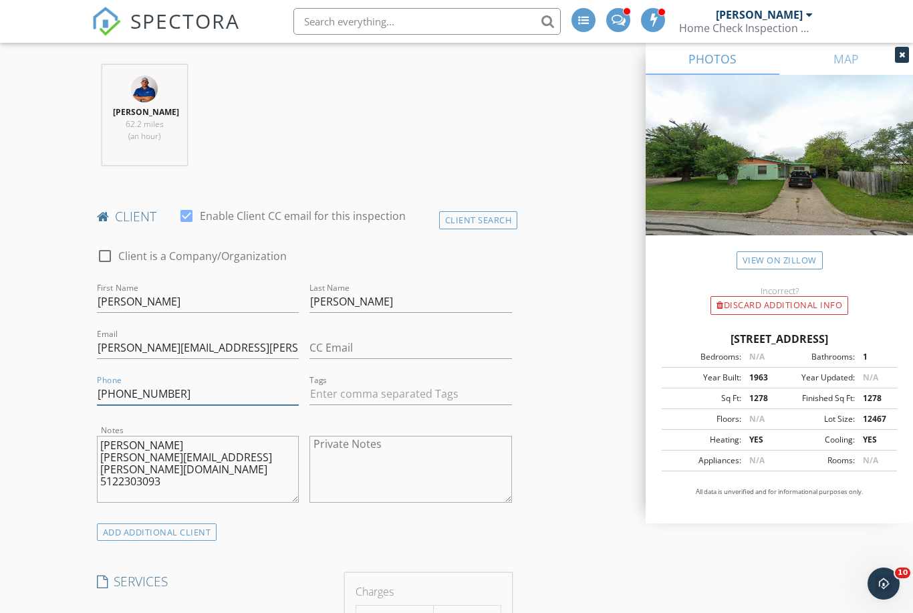
type input "512-230-3093"
click at [133, 456] on textarea "Roberto Nunez rob.nunez@outlook.com 5122303093" at bounding box center [198, 469] width 202 height 67
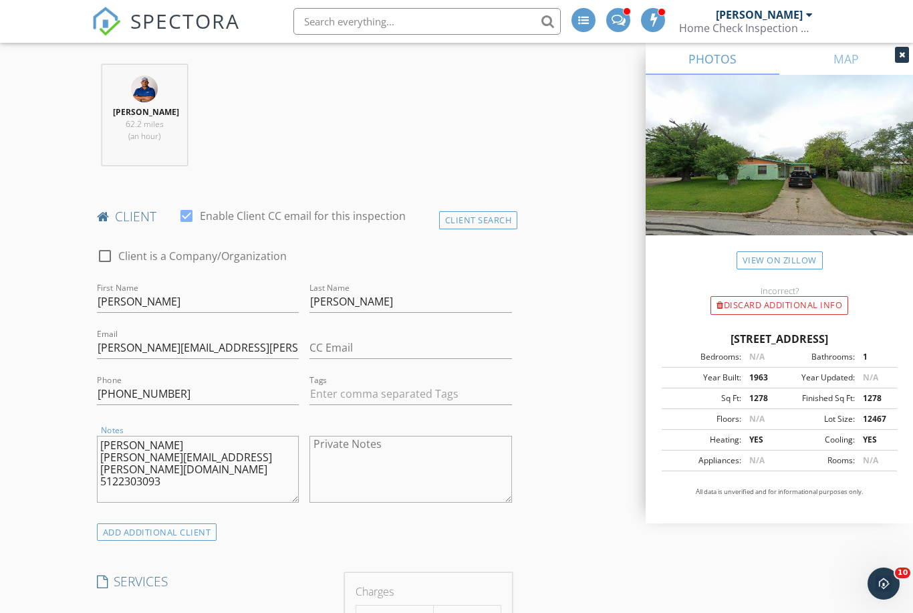
click at [174, 468] on textarea "Roberto Nunez rob.nunez@outlook.com 5122303093" at bounding box center [198, 469] width 202 height 67
click at [160, 451] on textarea "Roberto Nunez rob.nunez@outlook.com 5122303093" at bounding box center [198, 469] width 202 height 67
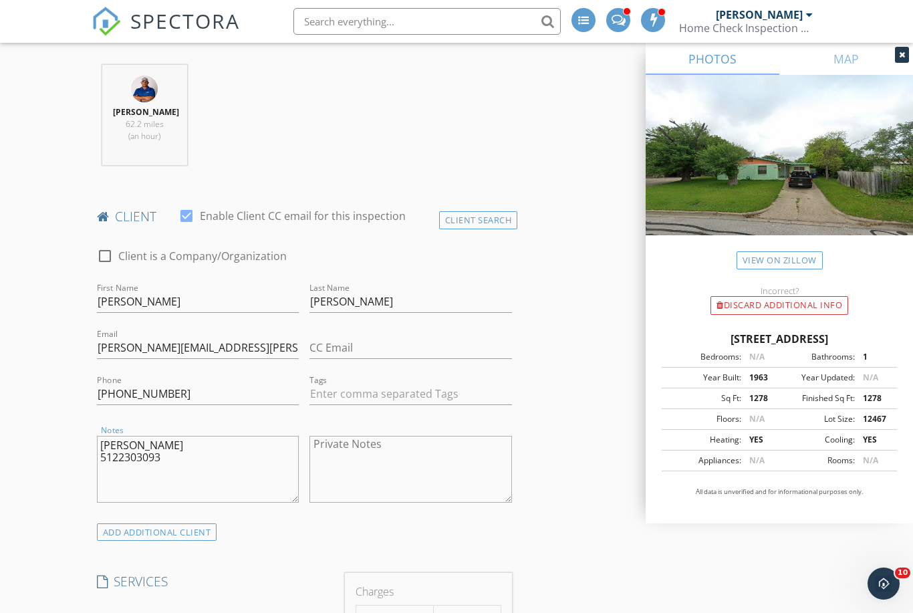
click at [160, 456] on textarea "Roberto Nunez 5122303093" at bounding box center [198, 469] width 202 height 67
type textarea "R"
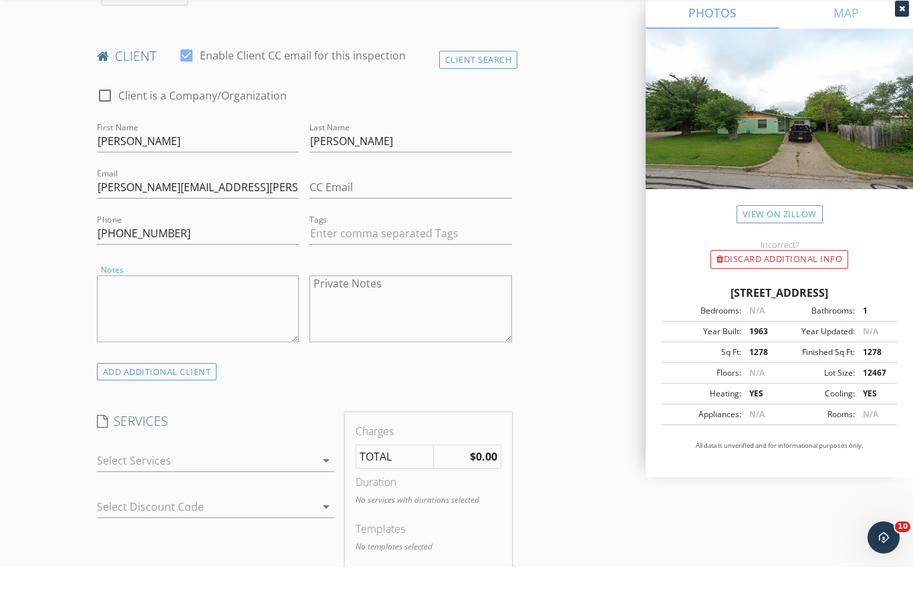
scroll to position [670, 0]
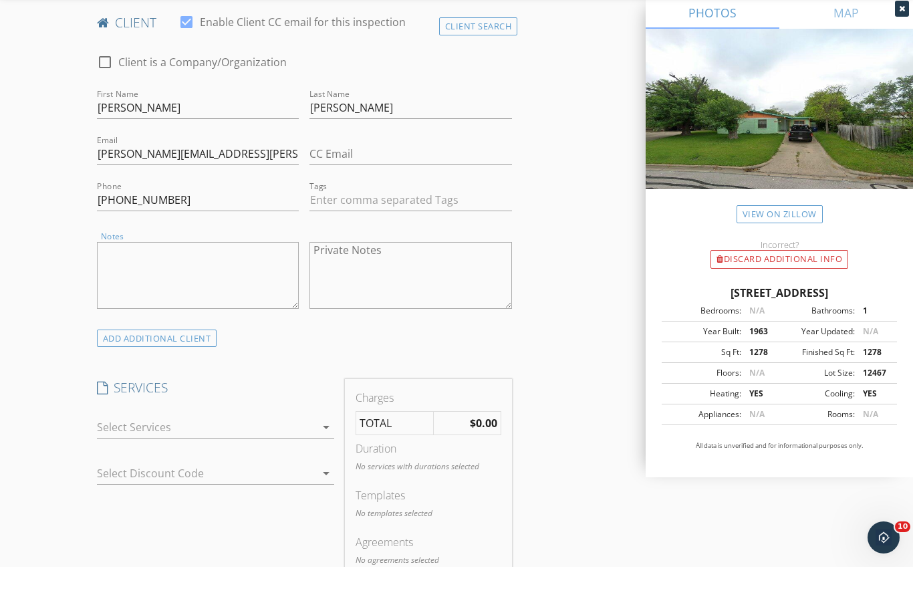
click at [174, 462] on div at bounding box center [206, 472] width 219 height 21
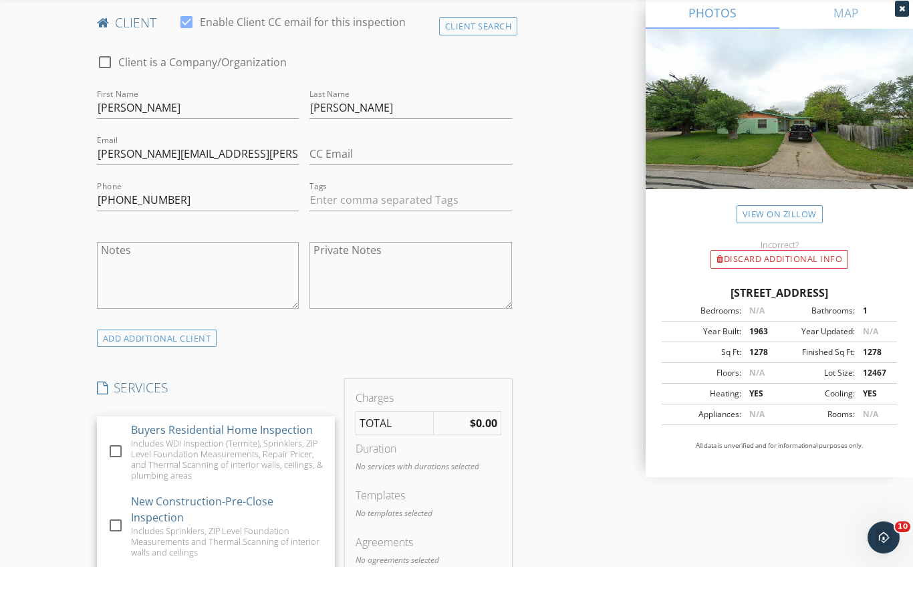
scroll to position [717, 0]
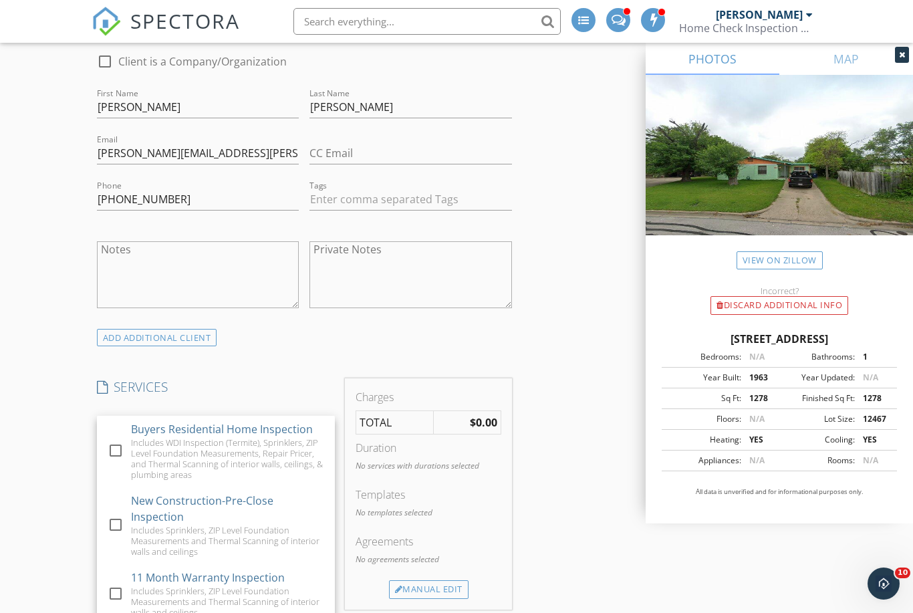
click at [174, 430] on div "Buyers Residential Home Inspection" at bounding box center [222, 429] width 182 height 16
checkbox input "true"
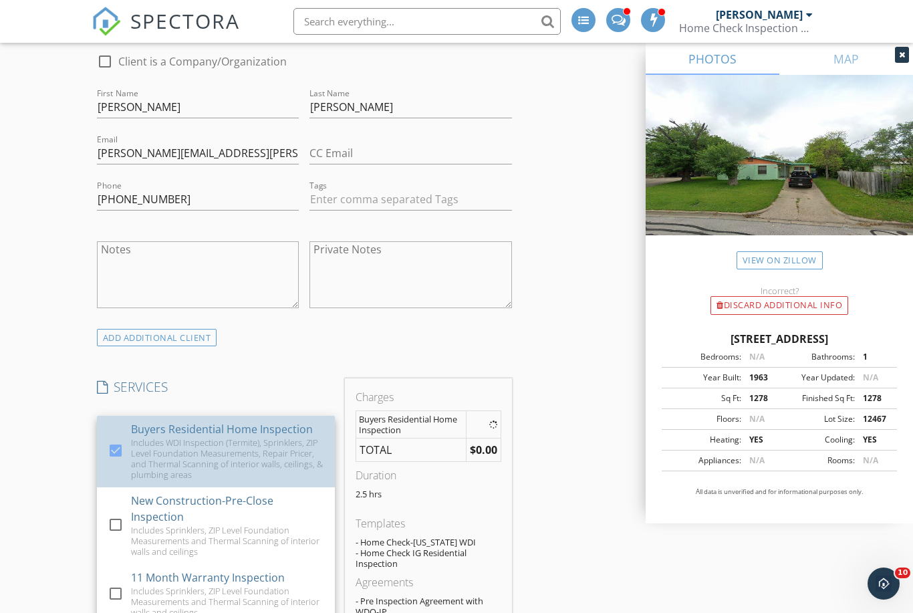
click at [267, 386] on h4 "SERVICES" at bounding box center [216, 386] width 238 height 17
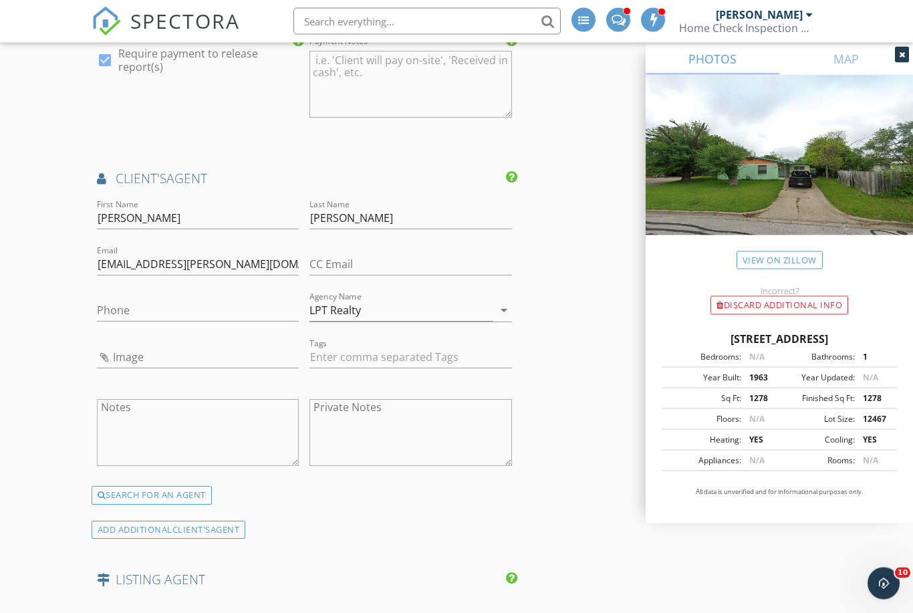
scroll to position [1540, 0]
click at [164, 291] on div "Phone" at bounding box center [198, 312] width 202 height 43
click at [141, 299] on input "Phone" at bounding box center [198, 310] width 202 height 22
click at [370, 207] on input "Olivares" at bounding box center [410, 218] width 202 height 22
type input "OlivareZ"
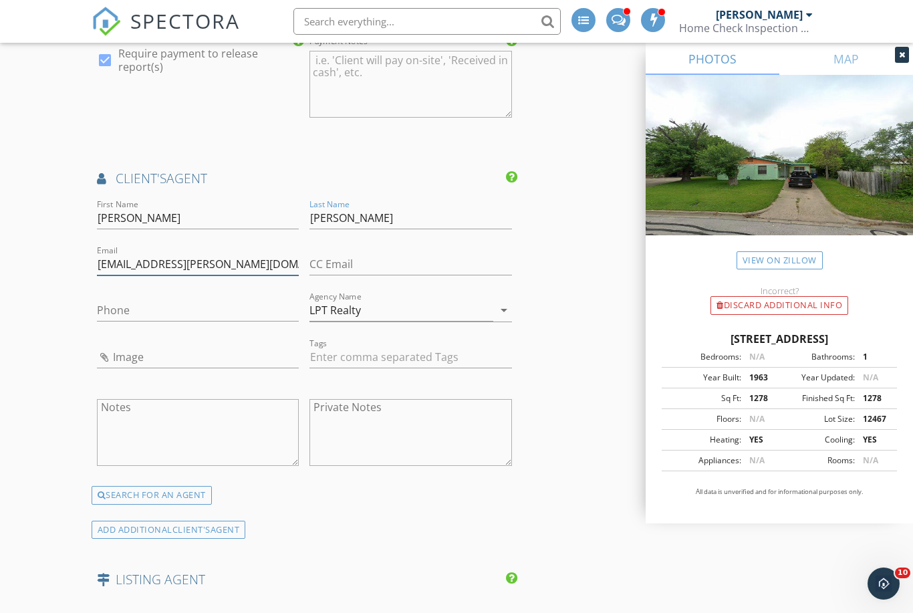
click at [146, 253] on input "sid.olivares@gmail.com" at bounding box center [198, 264] width 202 height 22
type input "sid.olivarez@gmail.com"
click at [181, 299] on input "Phone" at bounding box center [198, 310] width 202 height 22
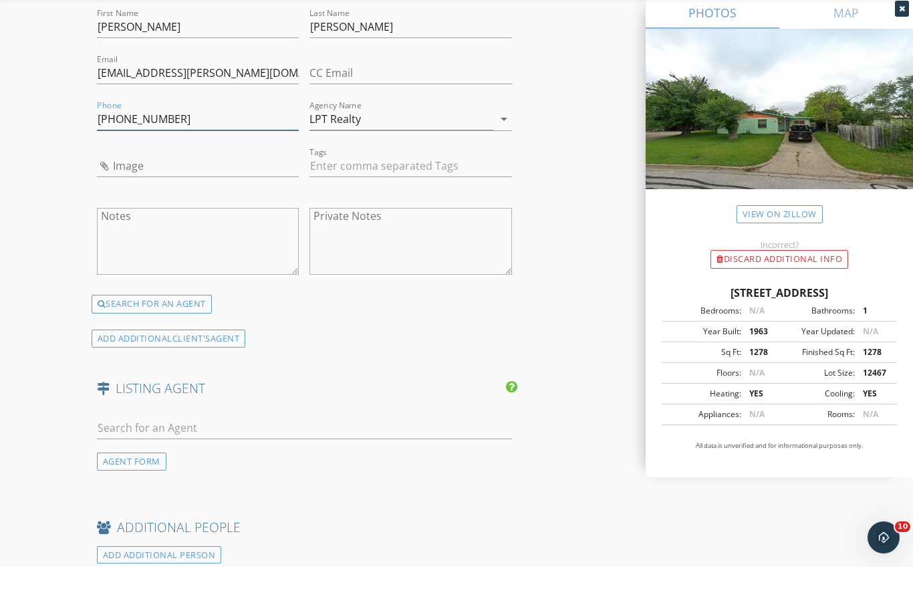
scroll to position [1781, 0]
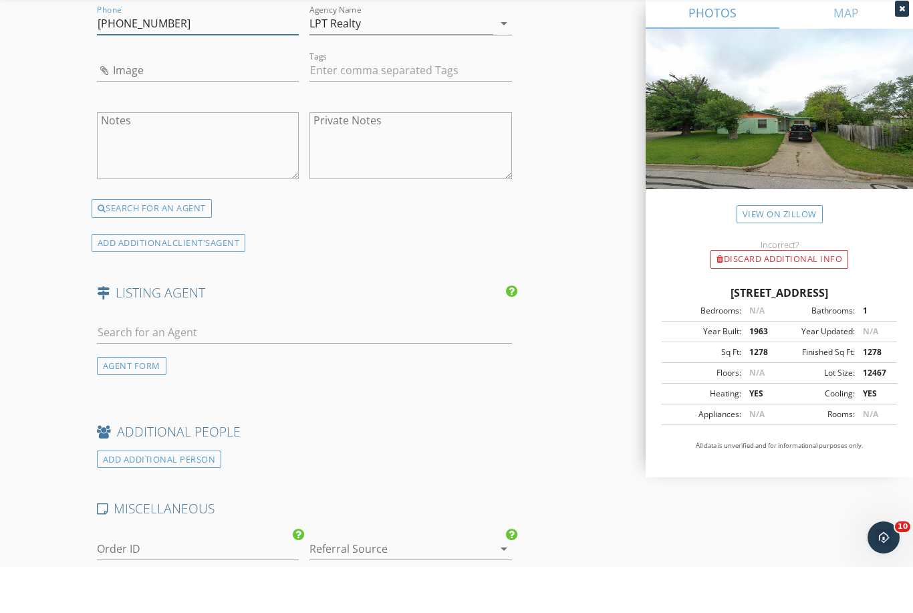
type input "512-998-2702"
click at [259, 368] on input "text" at bounding box center [304, 379] width 415 height 22
type input "hank marsh"
click at [208, 400] on div "No results found. Click to add a new Agent" at bounding box center [203, 408] width 201 height 16
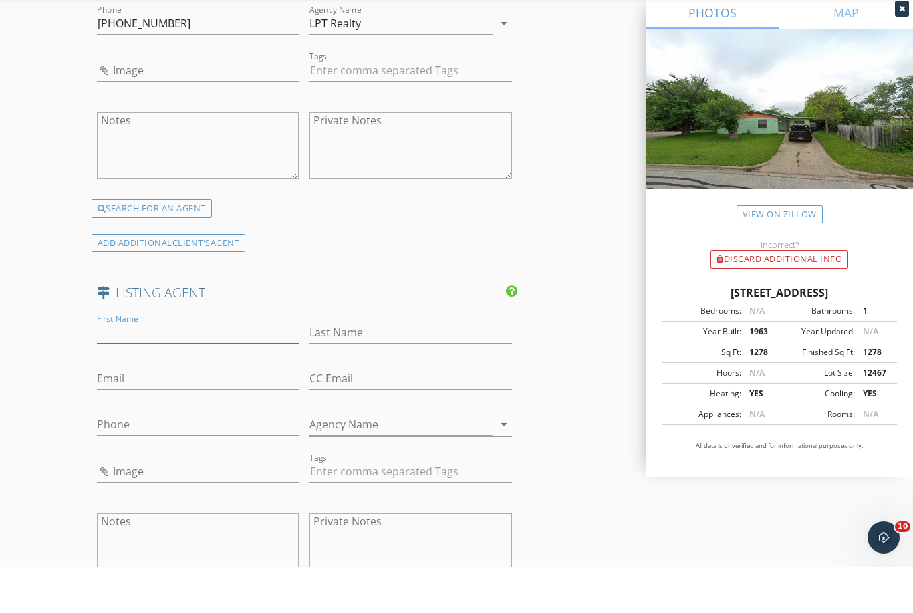
click at [150, 368] on input "First Name" at bounding box center [198, 379] width 202 height 22
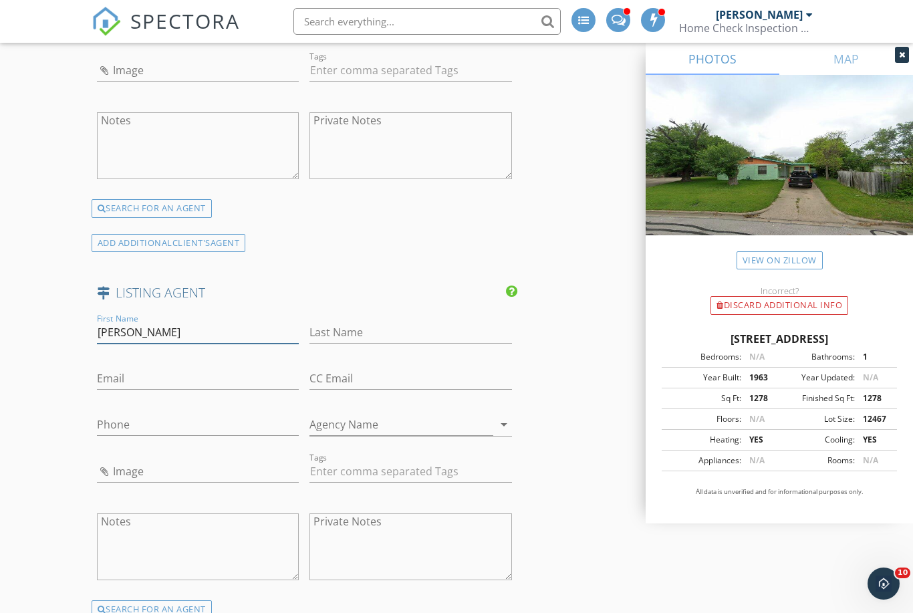
type input "Hank"
type input "Marsh"
click at [149, 368] on input "Email" at bounding box center [198, 379] width 202 height 22
paste input "mailto:hankmarsh@jbgoodwin.com"
click at [130, 368] on input "mailto:hankmarsh@jbgoodwin.com" at bounding box center [198, 379] width 202 height 22
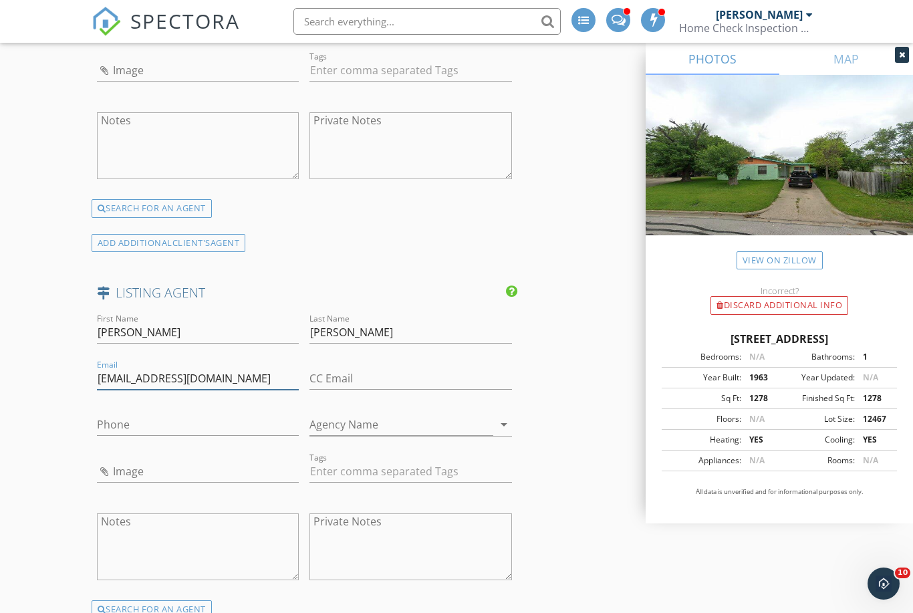
type input "hankmarsh@jbgoodwin.com"
click at [127, 414] on input "Phone" at bounding box center [198, 425] width 202 height 22
paste input "512-713-8999"
type input "512-713-8999"
click at [360, 414] on input "Agency Name" at bounding box center [401, 425] width 184 height 22
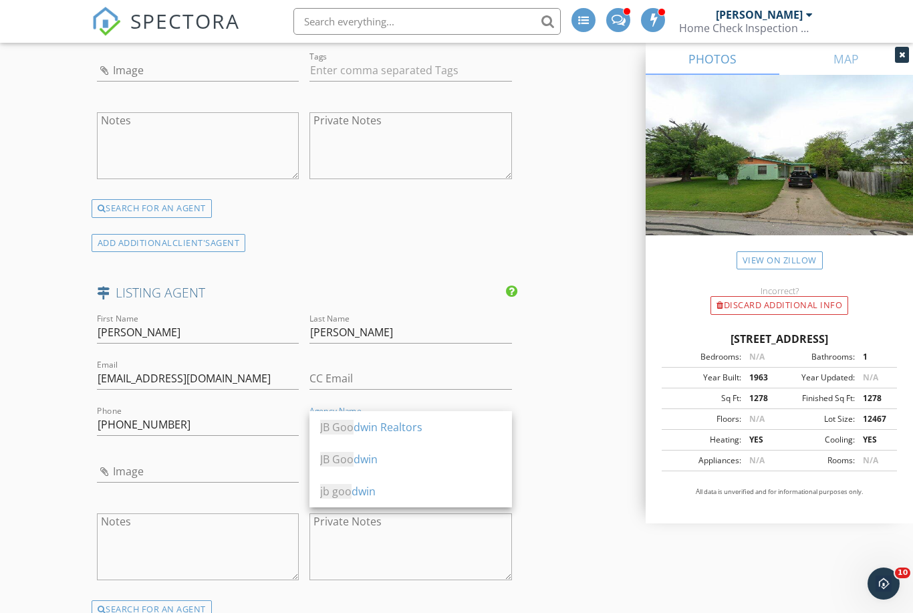
click at [374, 422] on div "JB Goo dwin Realtors" at bounding box center [410, 427] width 181 height 16
type input "JB Goodwin Realtors"
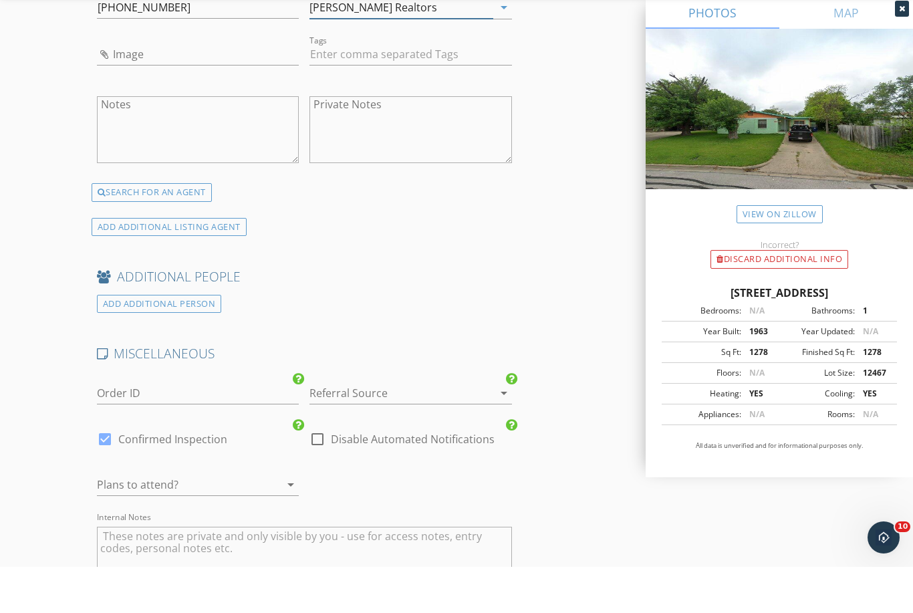
scroll to position [2224, 0]
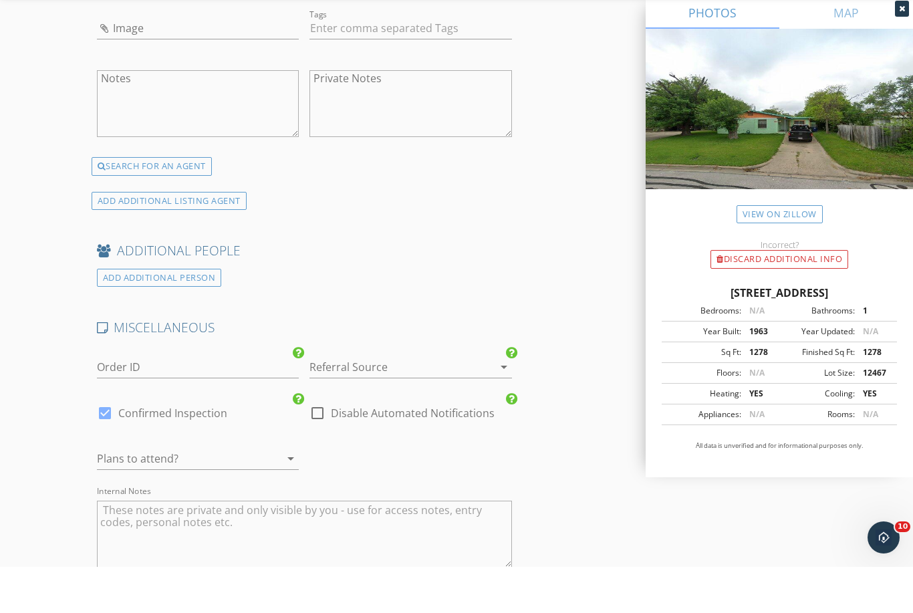
click at [356, 402] on div at bounding box center [391, 412] width 165 height 21
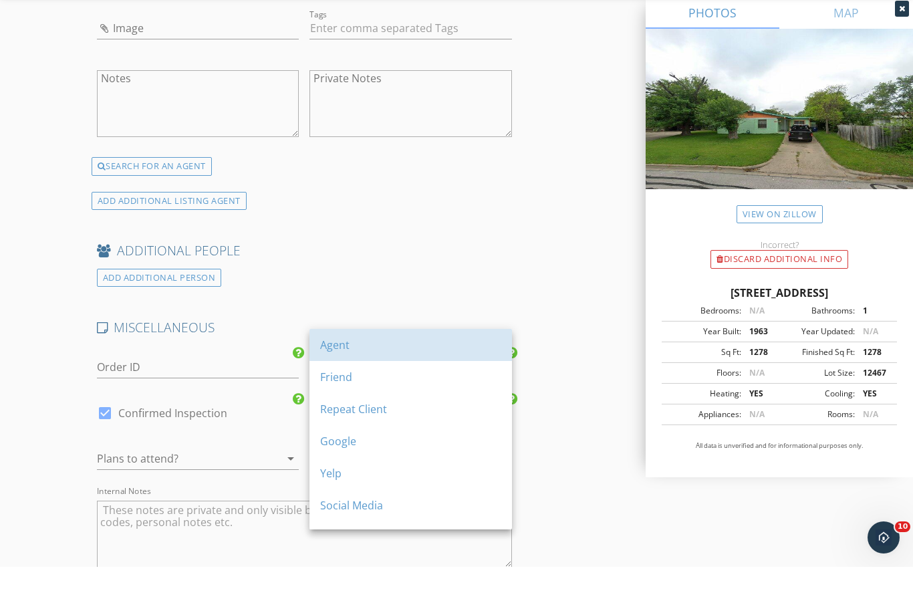
click at [356, 383] on div "Agent" at bounding box center [410, 391] width 181 height 16
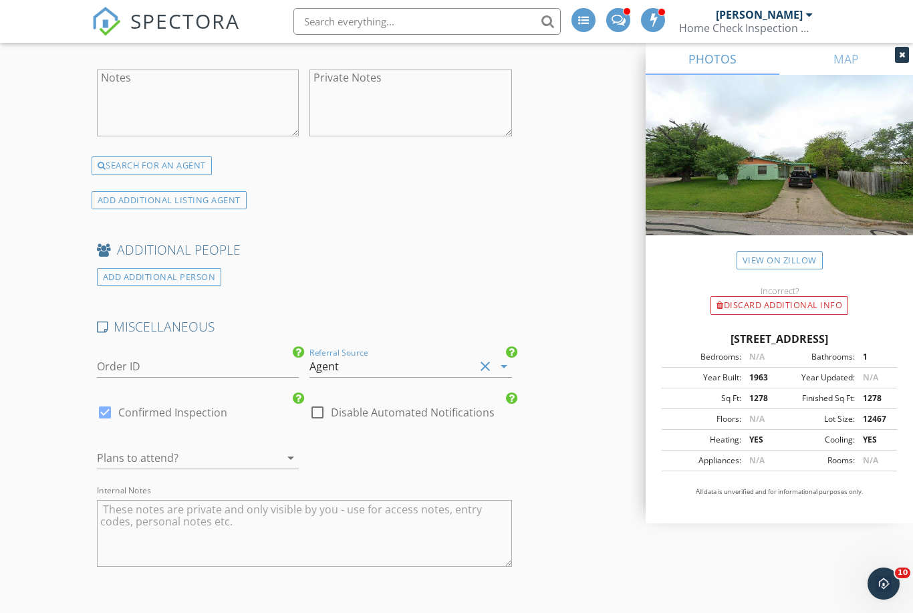
click at [217, 447] on div at bounding box center [179, 457] width 165 height 21
click at [217, 434] on div "Yes" at bounding box center [198, 436] width 181 height 16
click at [100, 401] on div at bounding box center [105, 412] width 23 height 23
checkbox input "false"
checkbox input "true"
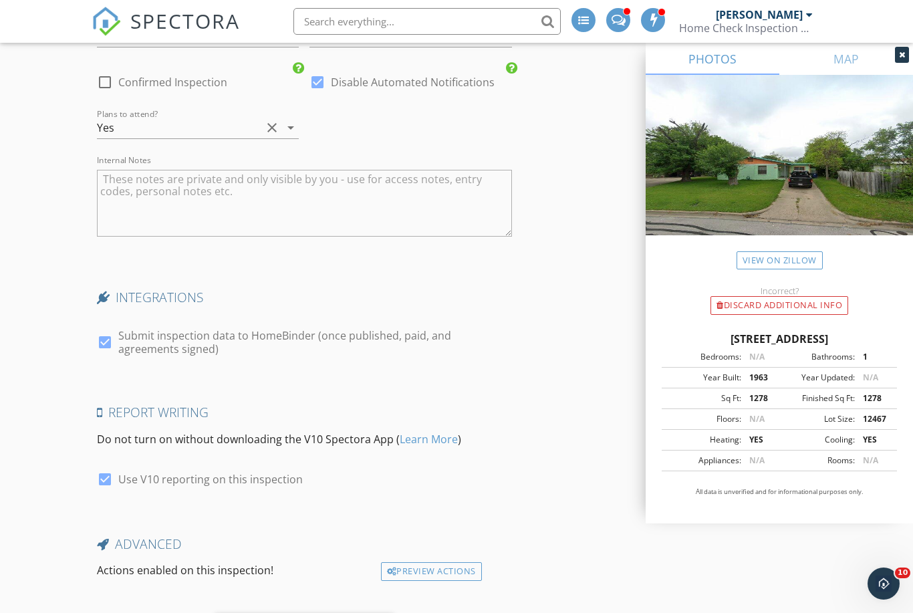
scroll to position [2607, 0]
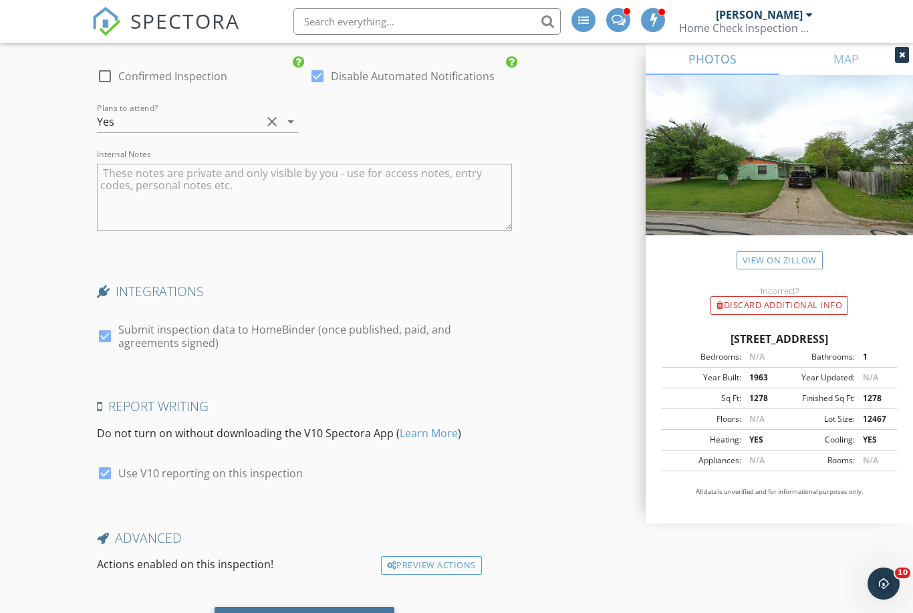
click at [301, 612] on div "Save Inspection" at bounding box center [304, 623] width 94 height 13
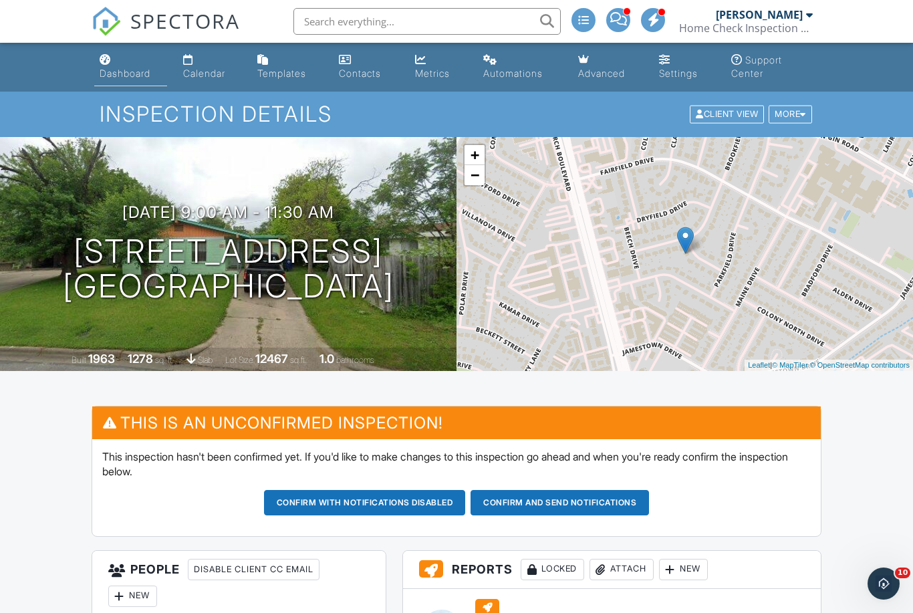
click at [122, 61] on link "Dashboard" at bounding box center [130, 67] width 73 height 38
